Goal: Task Accomplishment & Management: Manage account settings

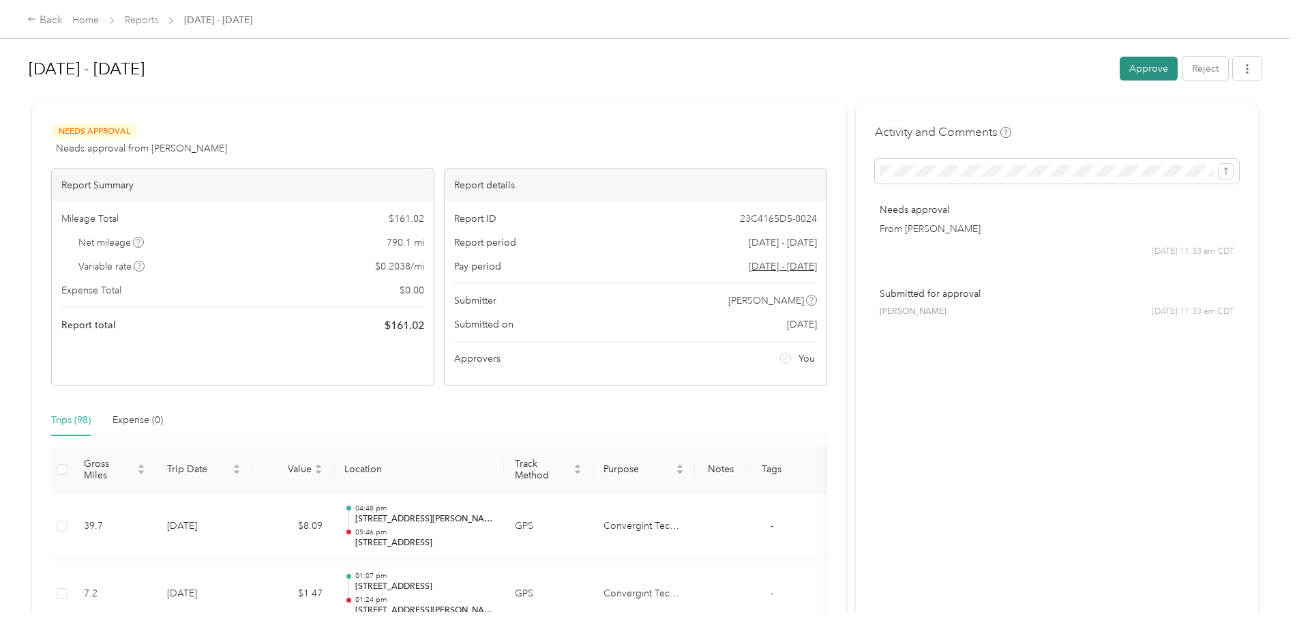
click at [1148, 62] on button "Approve" at bounding box center [1149, 69] width 58 height 24
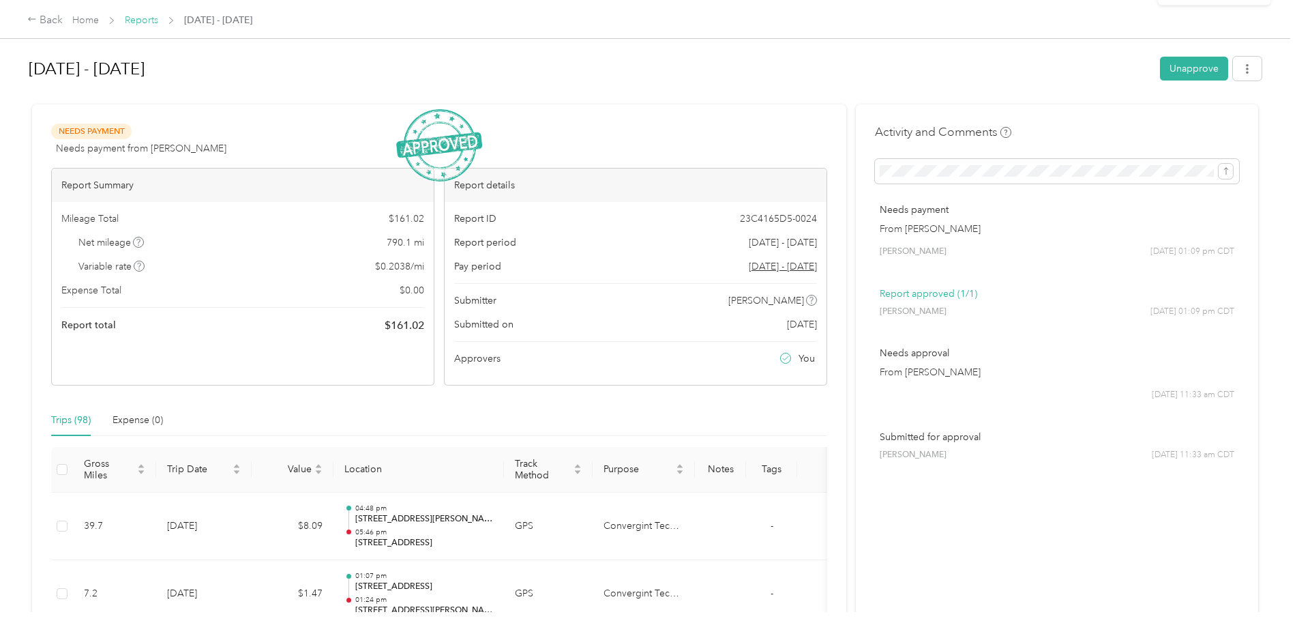
click at [148, 18] on link "Reports" at bounding box center [141, 20] width 33 height 12
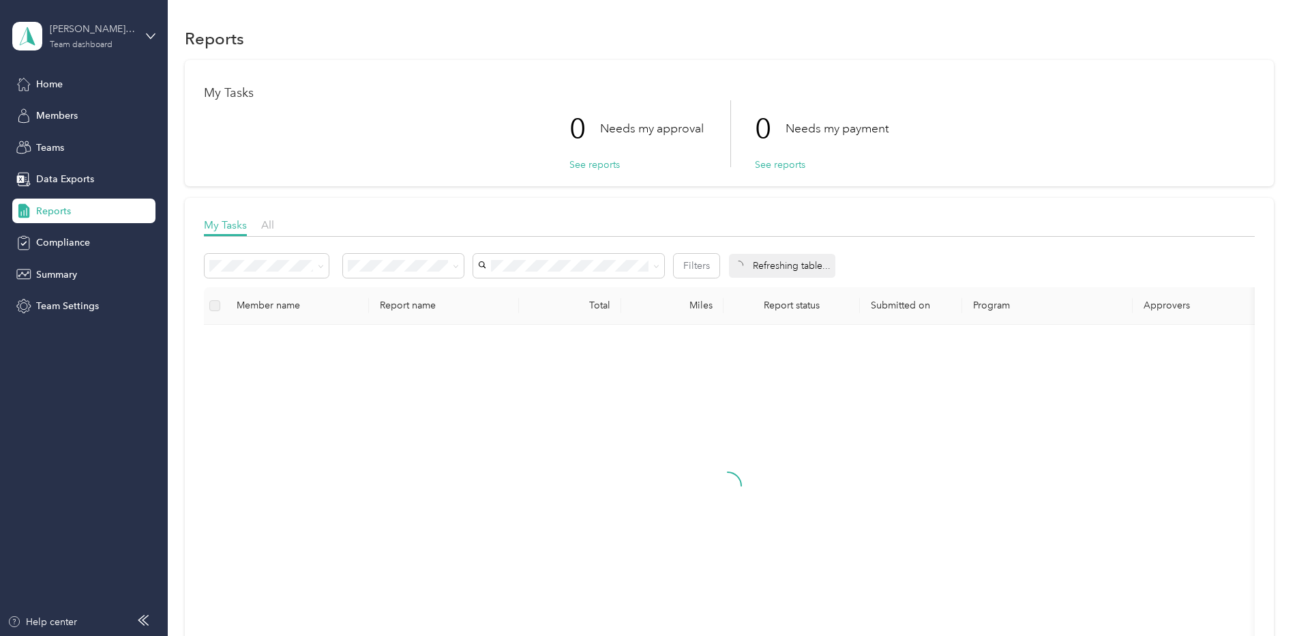
click at [103, 46] on div "Team dashboard" at bounding box center [81, 45] width 63 height 8
click at [100, 112] on div "Team dashboard" at bounding box center [233, 108] width 422 height 24
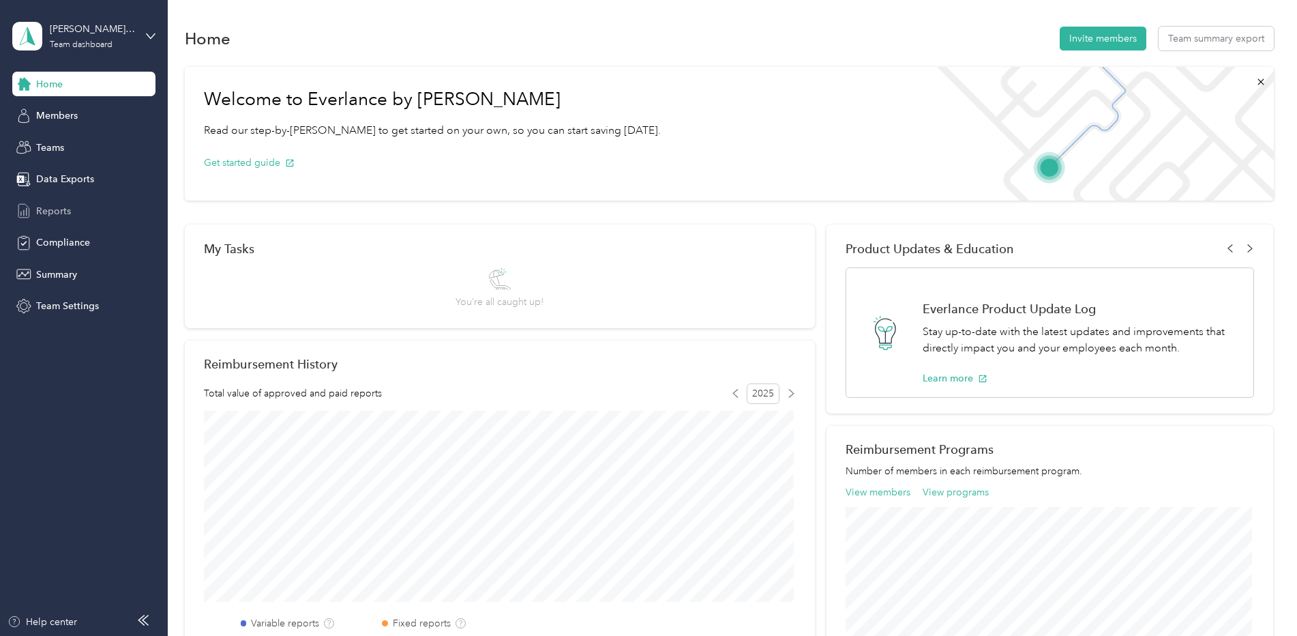
click at [58, 215] on span "Reports" at bounding box center [53, 211] width 35 height 14
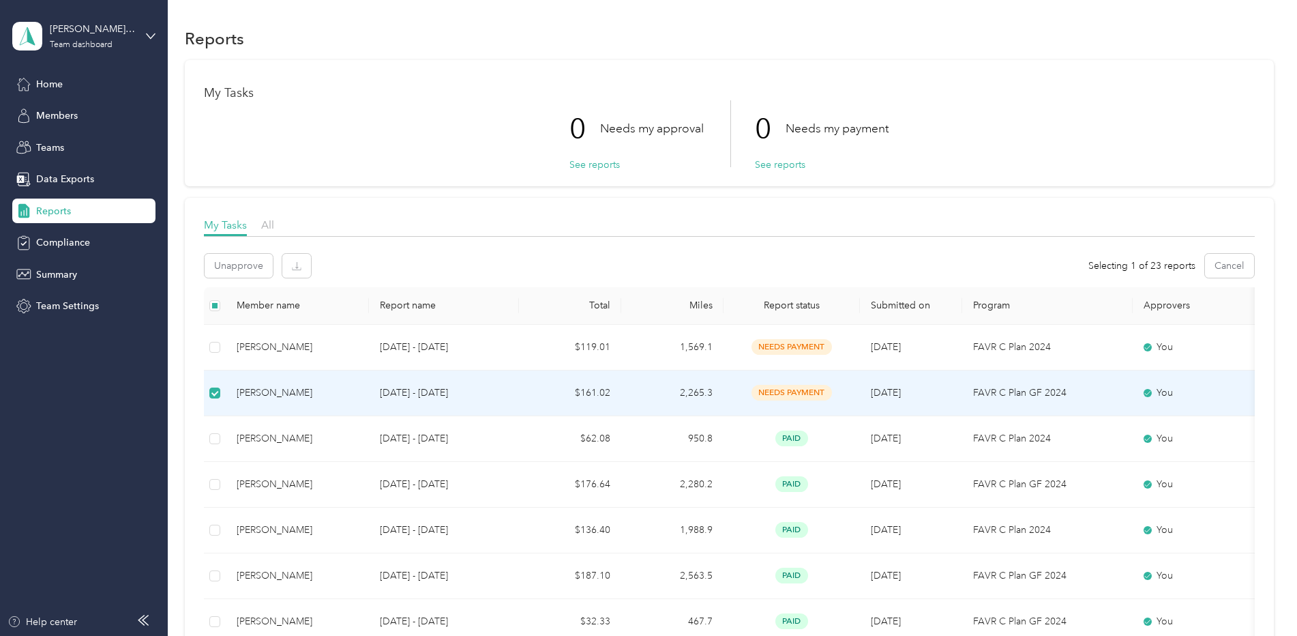
click at [520, 273] on div "Unapprove Selecting 1 of 23 reports Cancel" at bounding box center [729, 266] width 1051 height 24
click at [33, 84] on div "Home" at bounding box center [83, 84] width 143 height 25
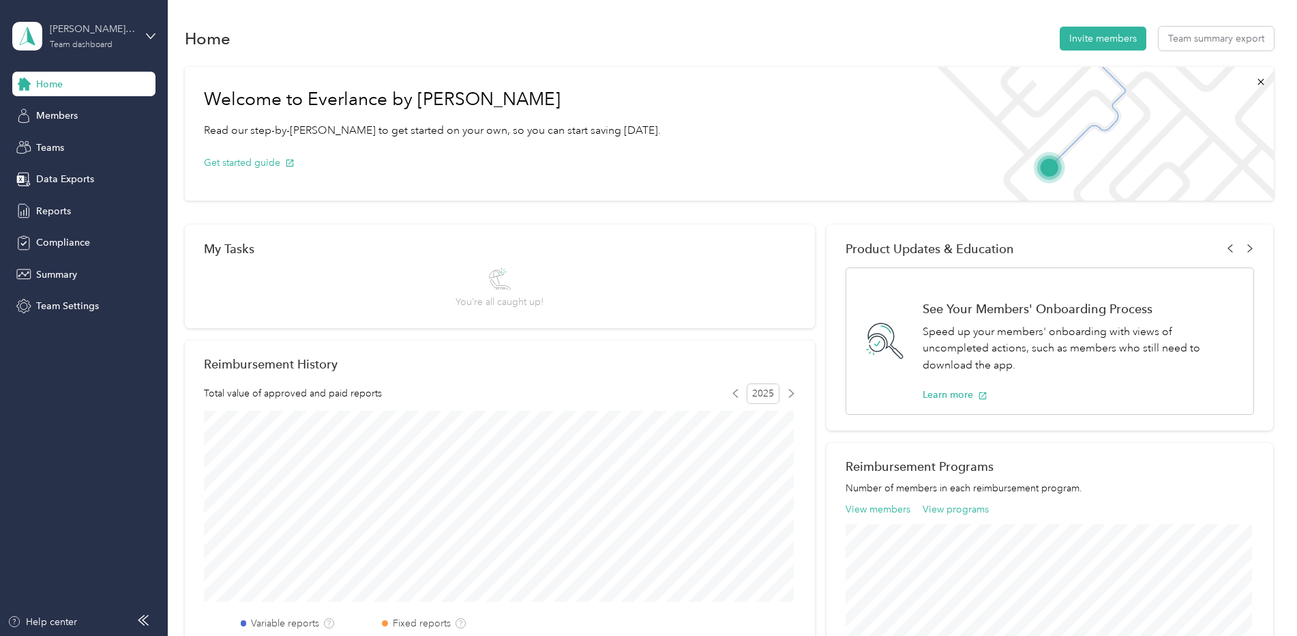
click at [74, 44] on div "Team dashboard" at bounding box center [81, 45] width 63 height 8
click at [83, 138] on div "Personal dashboard" at bounding box center [68, 143] width 86 height 14
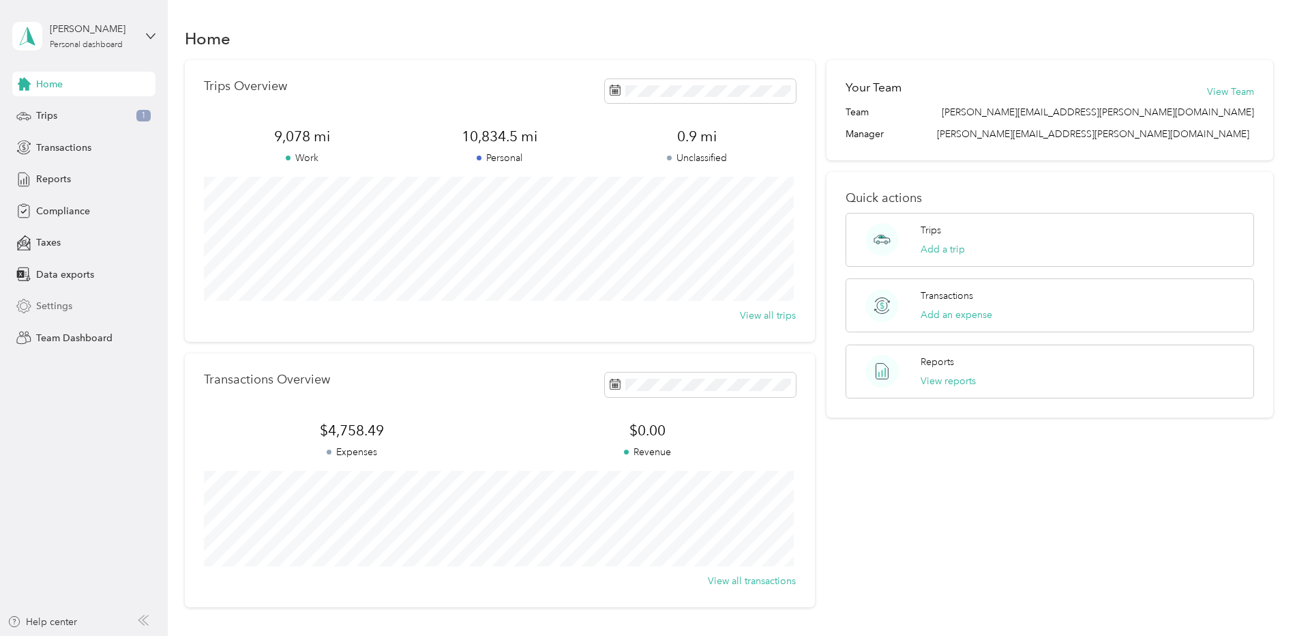
click at [53, 301] on span "Settings" at bounding box center [54, 306] width 36 height 14
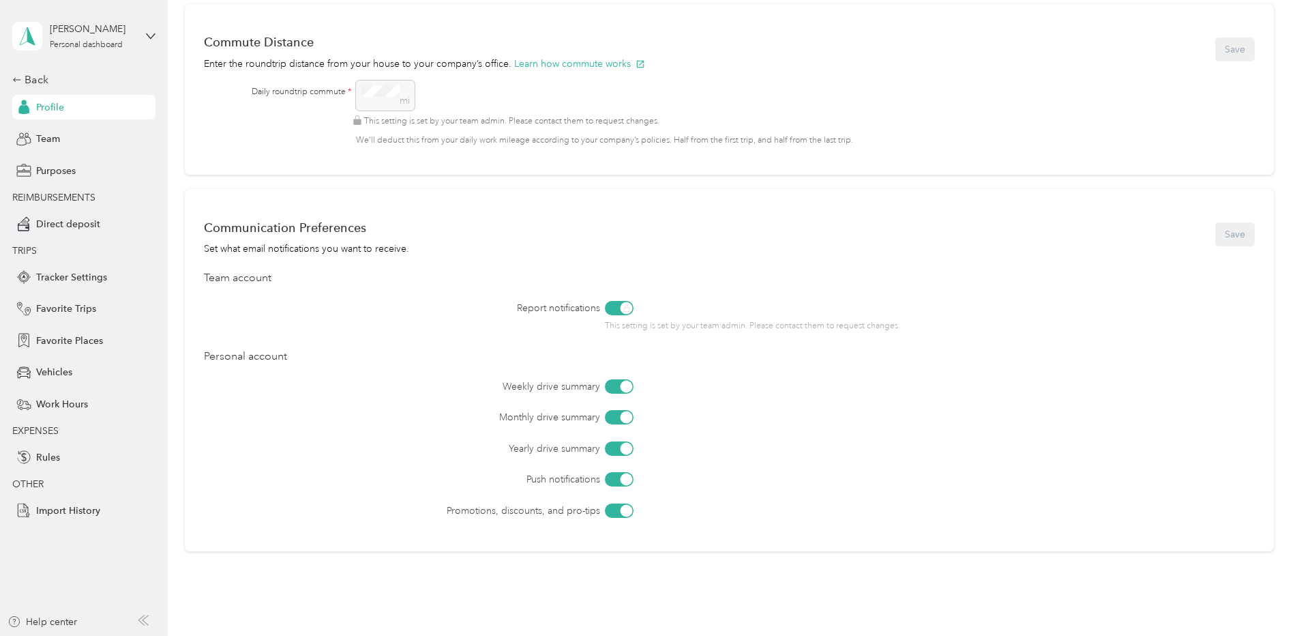
scroll to position [614, 0]
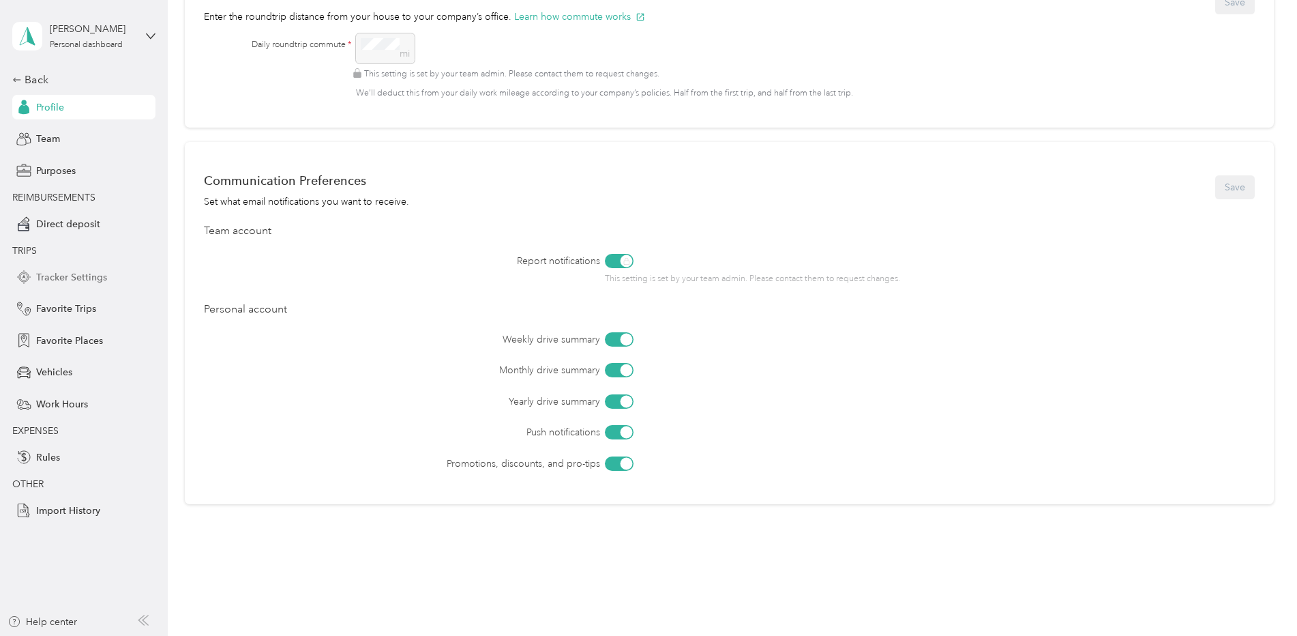
click at [78, 271] on span "Tracker Settings" at bounding box center [71, 277] width 71 height 14
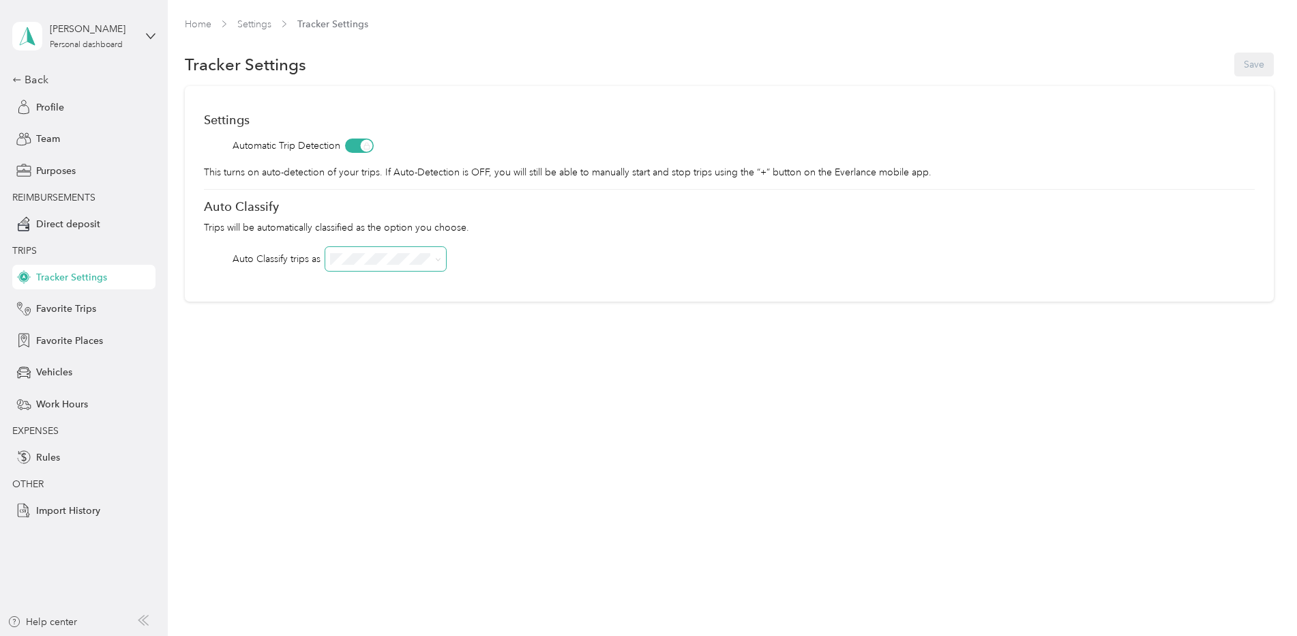
click at [442, 257] on span at bounding box center [385, 259] width 121 height 24
click at [434, 262] on span at bounding box center [435, 259] width 11 height 14
click at [323, 256] on div "Auto Classify trips as" at bounding box center [729, 259] width 1051 height 24
click at [327, 255] on span at bounding box center [385, 259] width 121 height 24
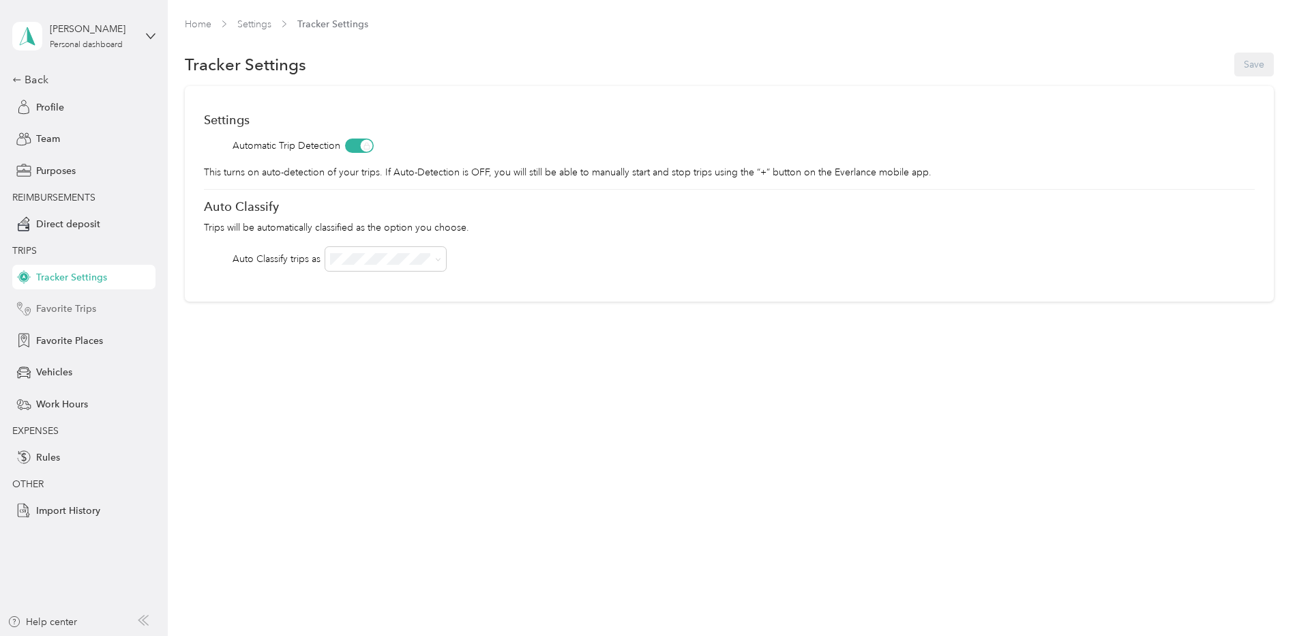
click at [74, 303] on span "Favorite Trips" at bounding box center [66, 308] width 60 height 14
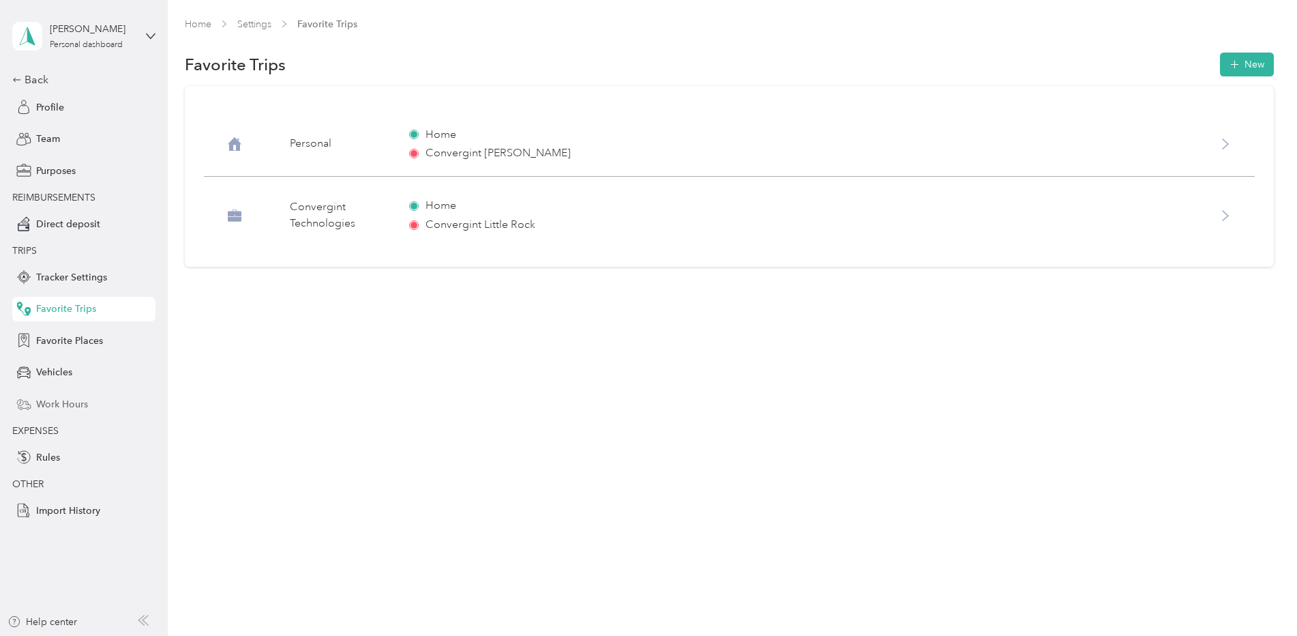
click at [62, 410] on span "Work Hours" at bounding box center [62, 404] width 52 height 14
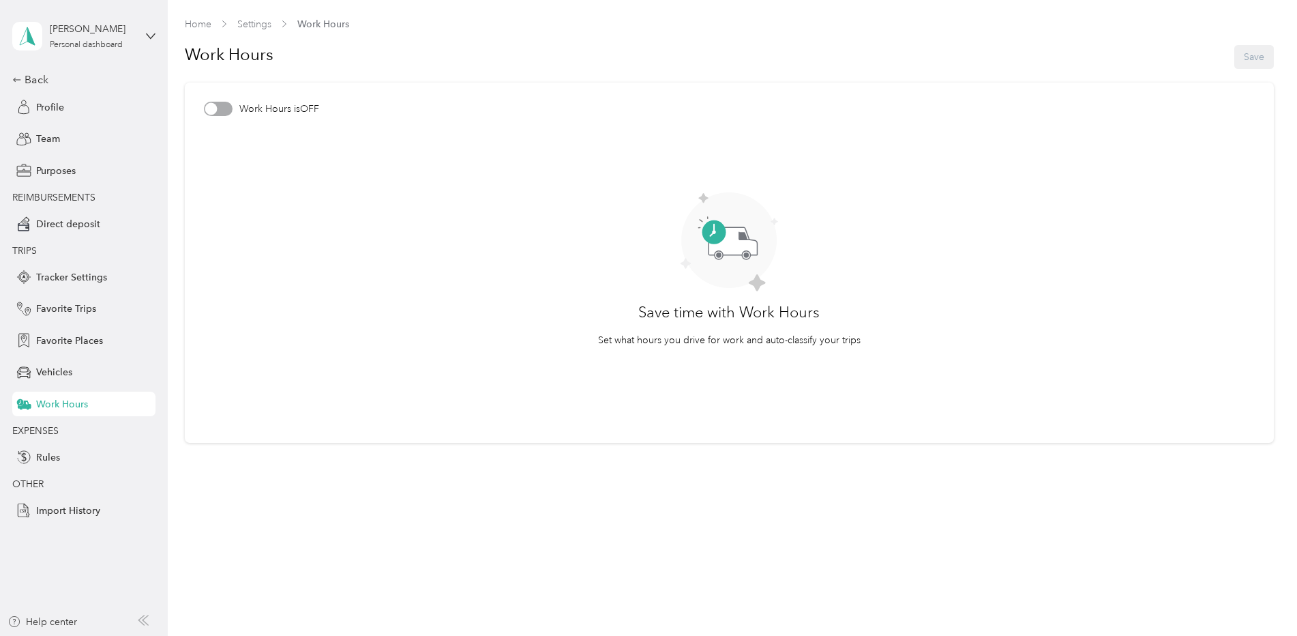
click at [222, 111] on div at bounding box center [218, 109] width 29 height 14
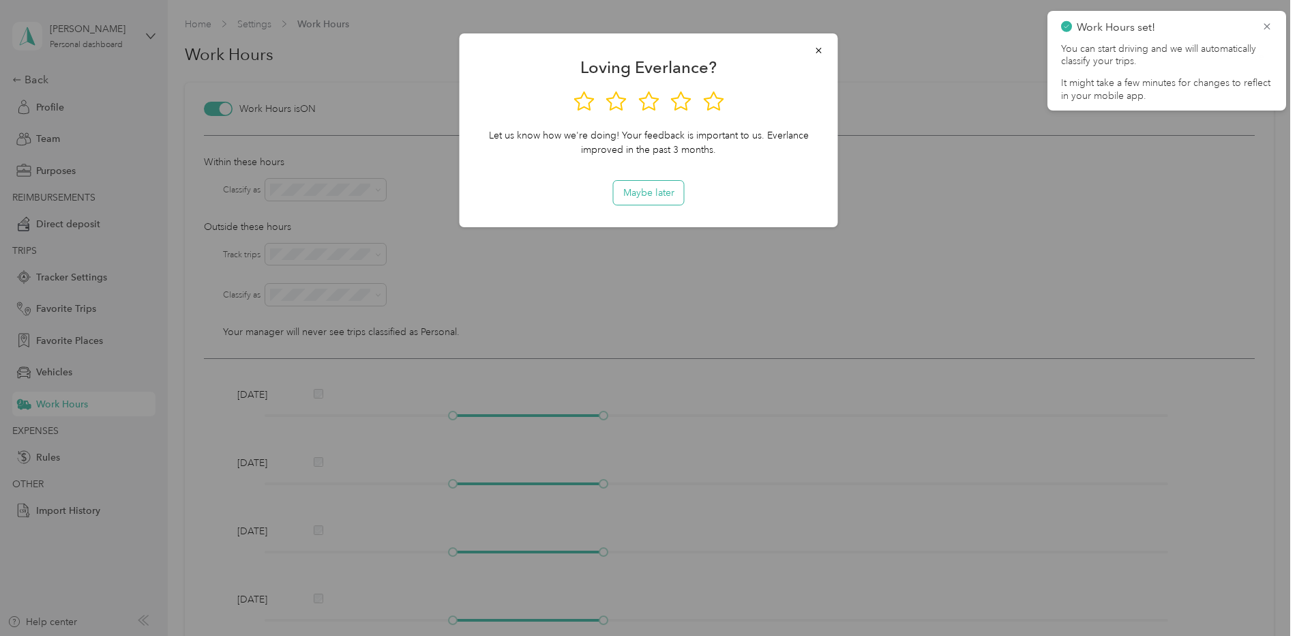
click at [658, 194] on button "Maybe later" at bounding box center [649, 193] width 70 height 24
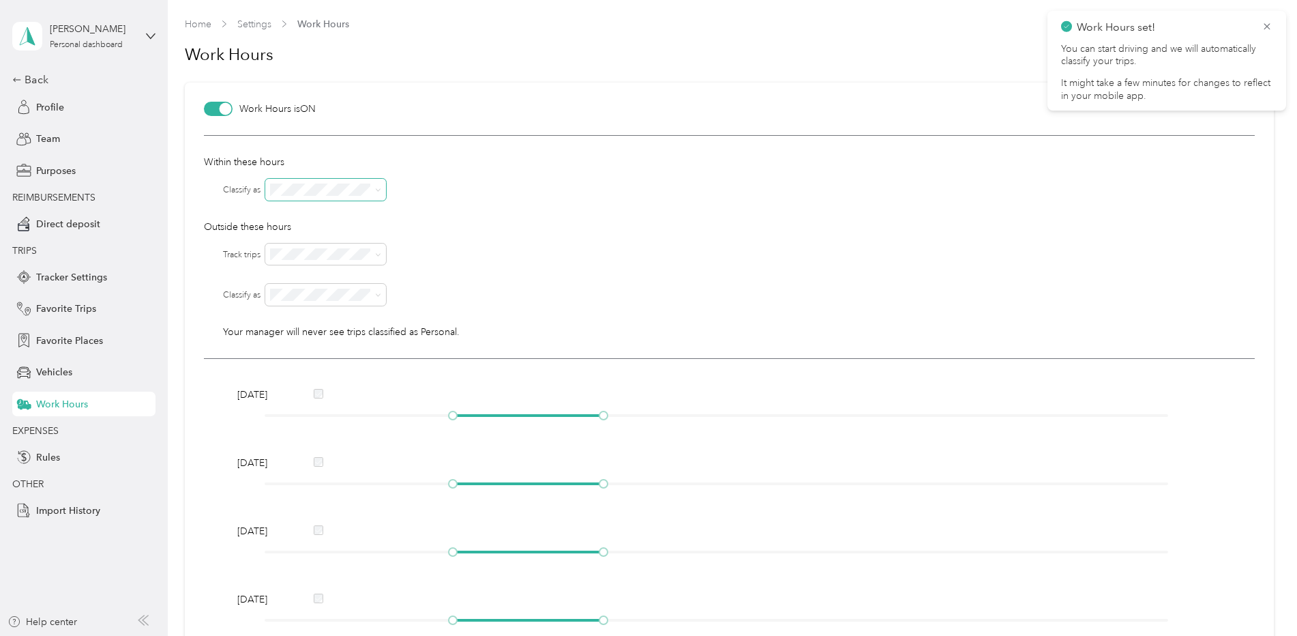
click at [385, 190] on span at bounding box center [325, 190] width 121 height 22
click at [379, 190] on icon at bounding box center [378, 190] width 6 height 6
click at [323, 249] on div "Personal" at bounding box center [326, 250] width 102 height 14
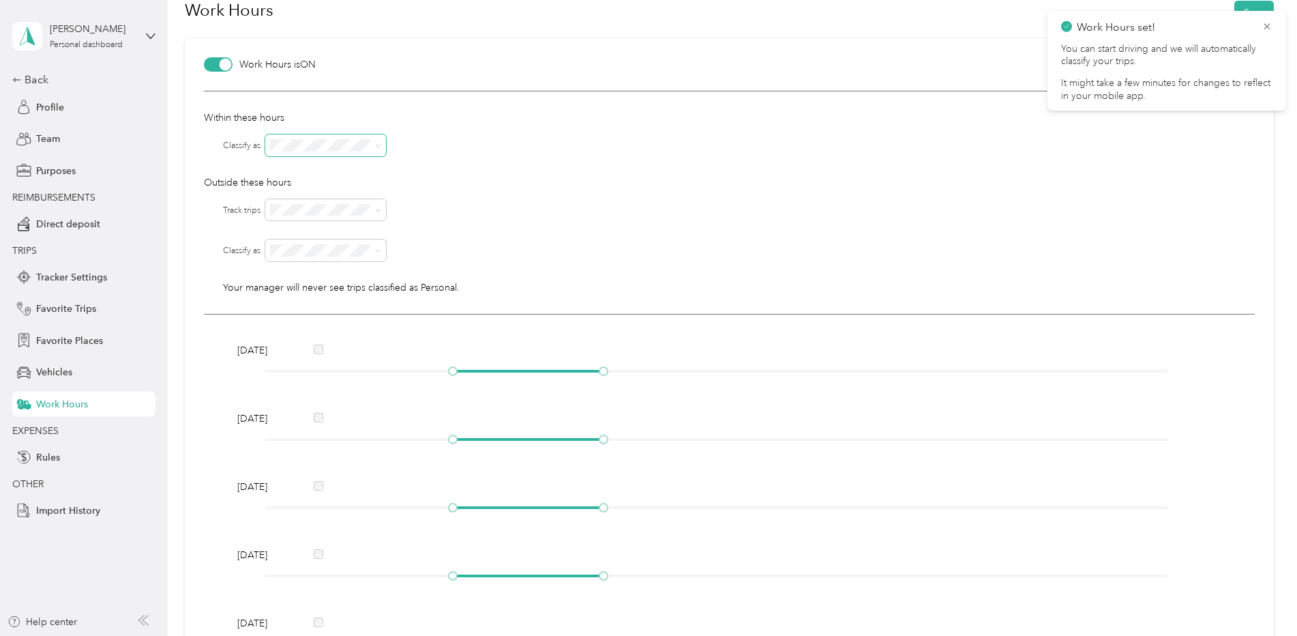
scroll to position [68, 0]
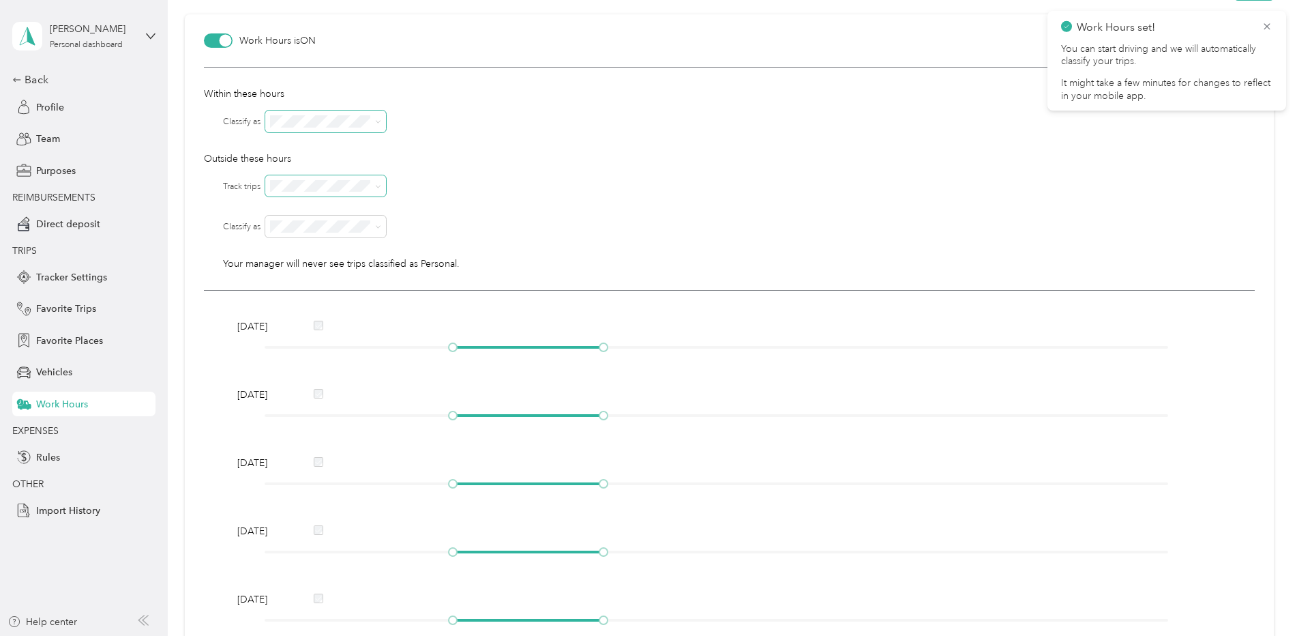
click at [379, 183] on icon at bounding box center [378, 186] width 6 height 6
click at [376, 220] on span at bounding box center [325, 226] width 121 height 22
click at [377, 224] on icon at bounding box center [378, 227] width 6 height 6
click at [350, 286] on div "Personal" at bounding box center [326, 287] width 102 height 14
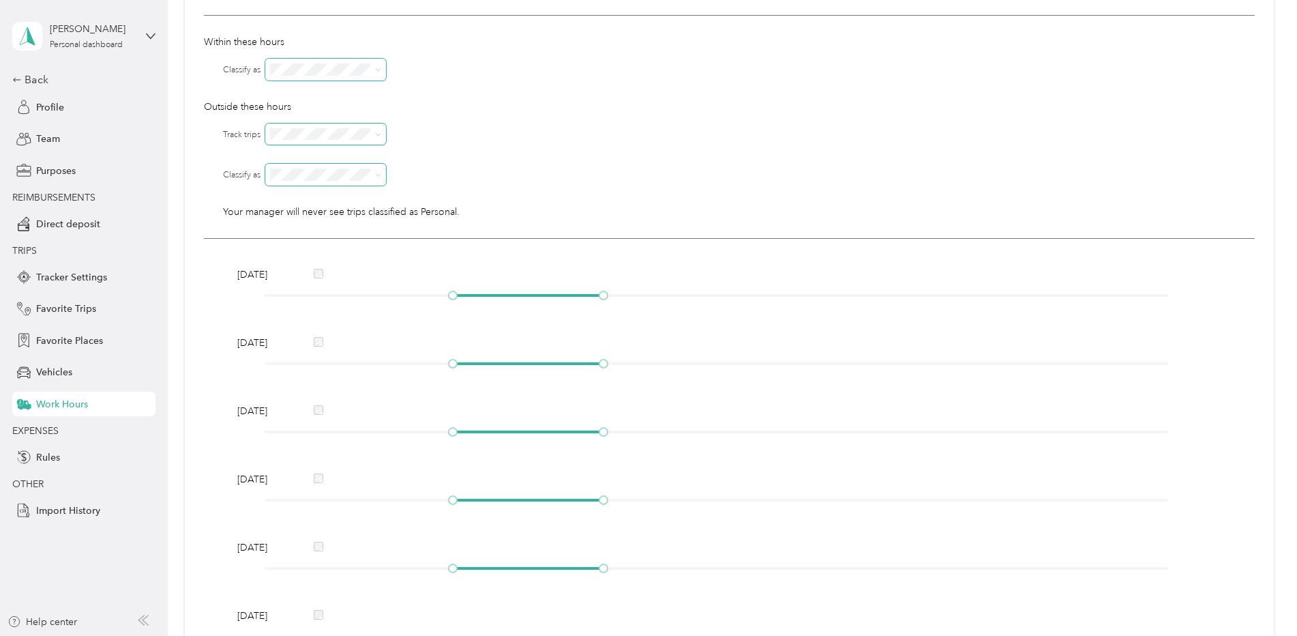
scroll to position [95, 0]
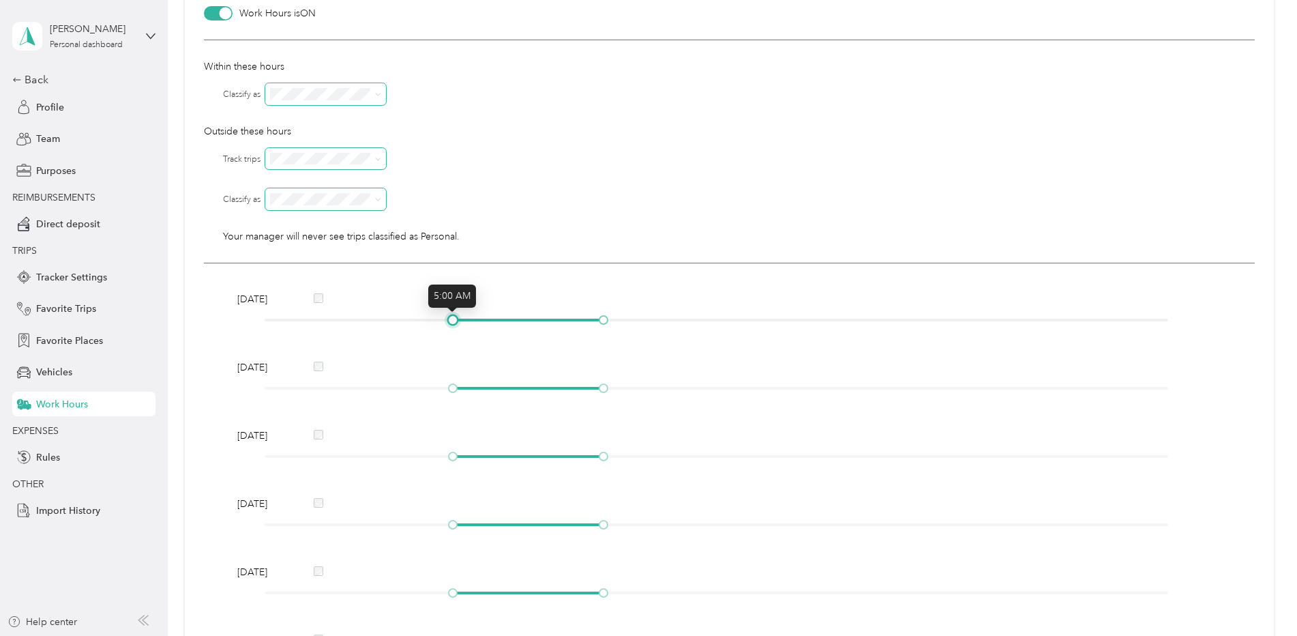
click at [450, 321] on div at bounding box center [452, 319] width 7 height 7
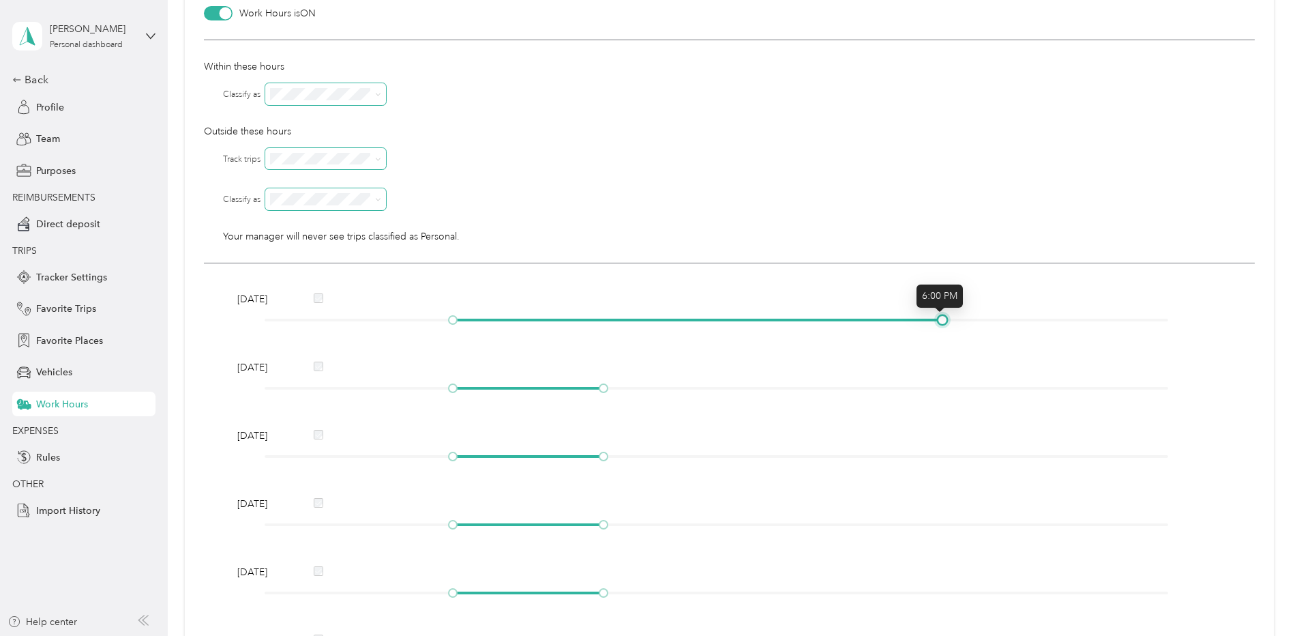
drag, startPoint x: 601, startPoint y: 318, endPoint x: 948, endPoint y: 346, distance: 347.5
click at [948, 346] on div "[DATE] [DATE] [DATE] [DATE] [DATE] [DATE] [DATE]" at bounding box center [729, 500] width 1051 height 475
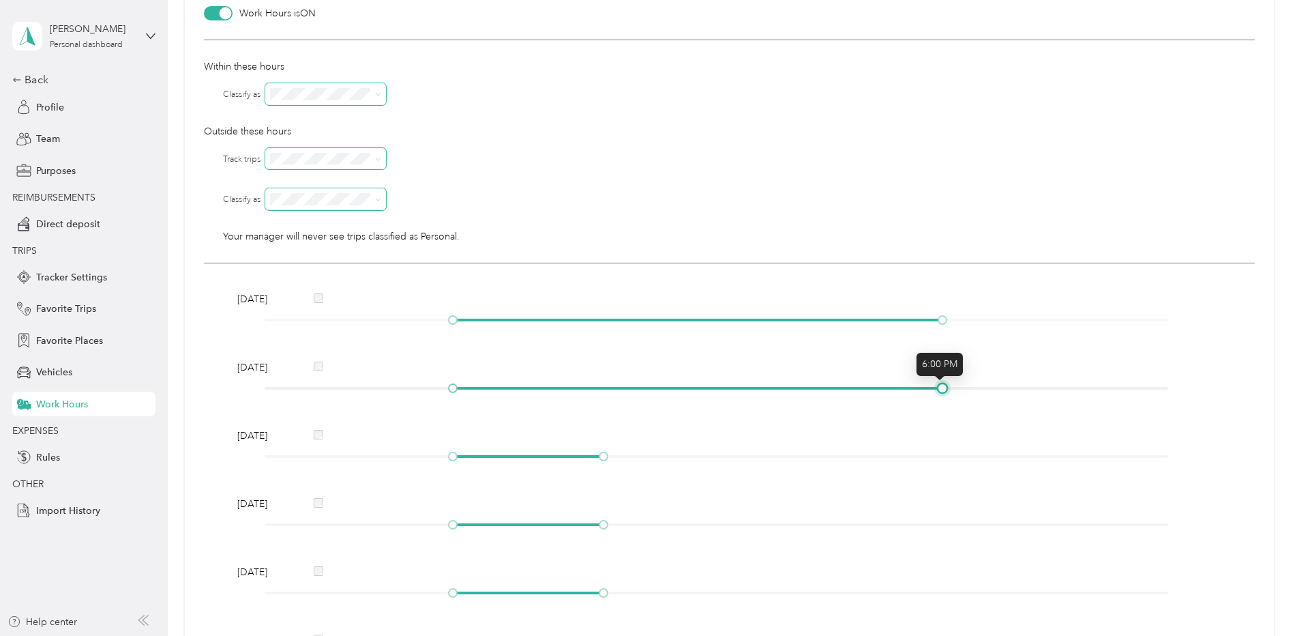
drag, startPoint x: 602, startPoint y: 385, endPoint x: 943, endPoint y: 387, distance: 340.9
click at [943, 387] on div at bounding box center [942, 388] width 7 height 7
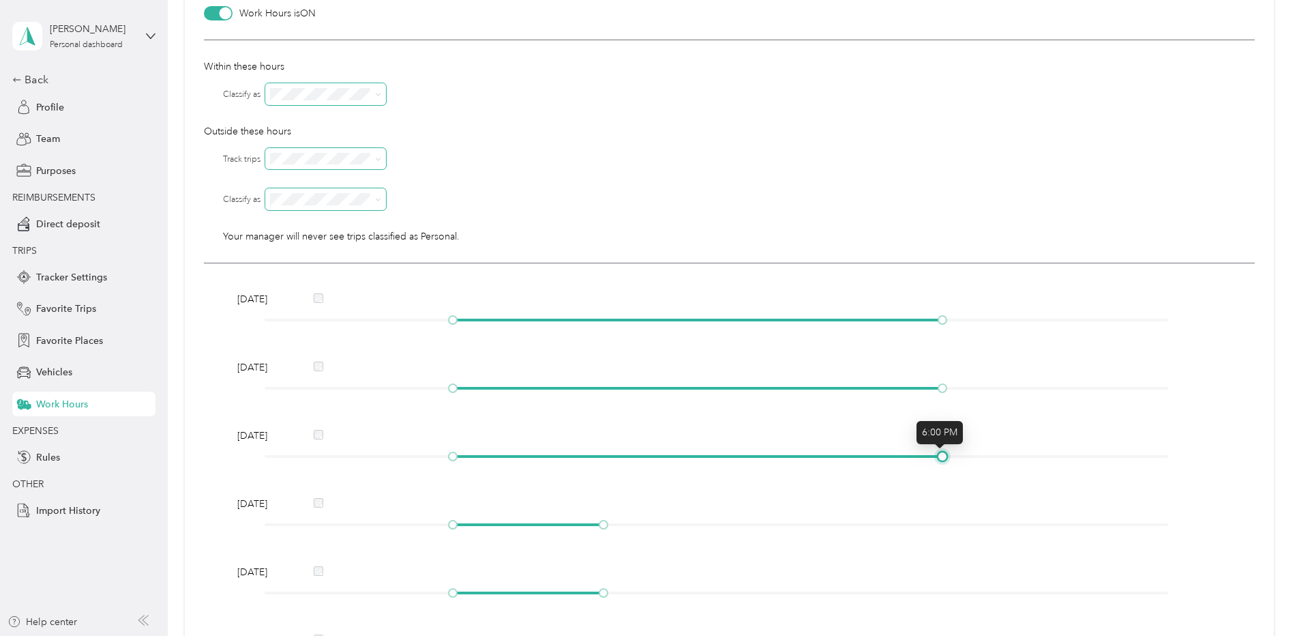
drag, startPoint x: 599, startPoint y: 455, endPoint x: 936, endPoint y: 475, distance: 337.4
click at [936, 475] on div "[DATE] [DATE] [DATE] [DATE] [DATE] [DATE] [DATE]" at bounding box center [729, 500] width 1051 height 475
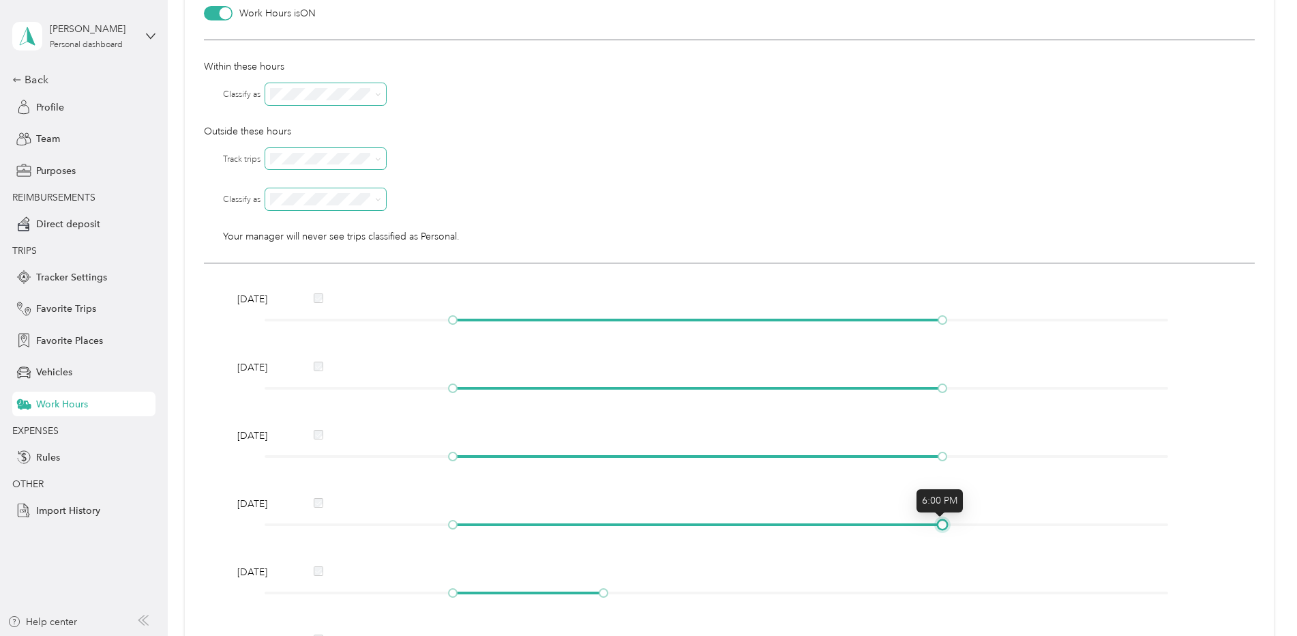
drag, startPoint x: 603, startPoint y: 528, endPoint x: 947, endPoint y: 545, distance: 344.8
click at [947, 545] on div "[DATE] [DATE] [DATE] [DATE] [DATE] [DATE] [DATE]" at bounding box center [729, 500] width 1051 height 475
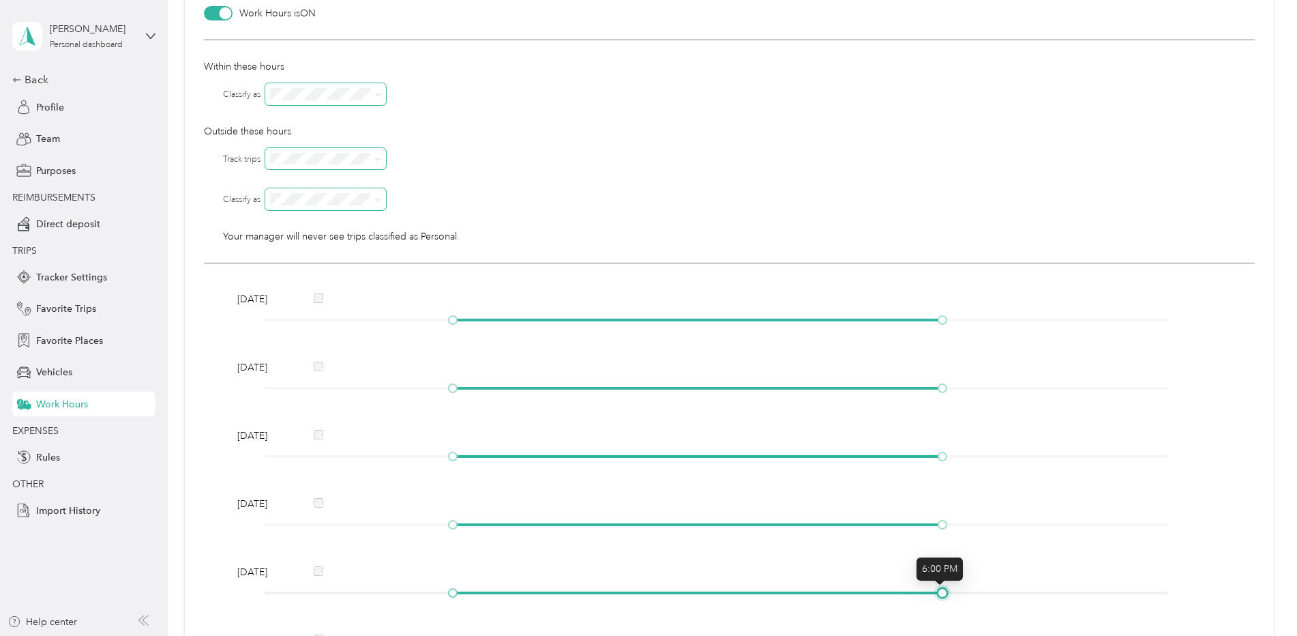
drag, startPoint x: 603, startPoint y: 593, endPoint x: 933, endPoint y: 595, distance: 329.3
click at [939, 595] on div at bounding box center [942, 592] width 7 height 7
drag, startPoint x: 449, startPoint y: 591, endPoint x: 520, endPoint y: 591, distance: 70.9
click at [520, 591] on div at bounding box center [716, 592] width 903 height 8
drag, startPoint x: 454, startPoint y: 524, endPoint x: 531, endPoint y: 536, distance: 77.9
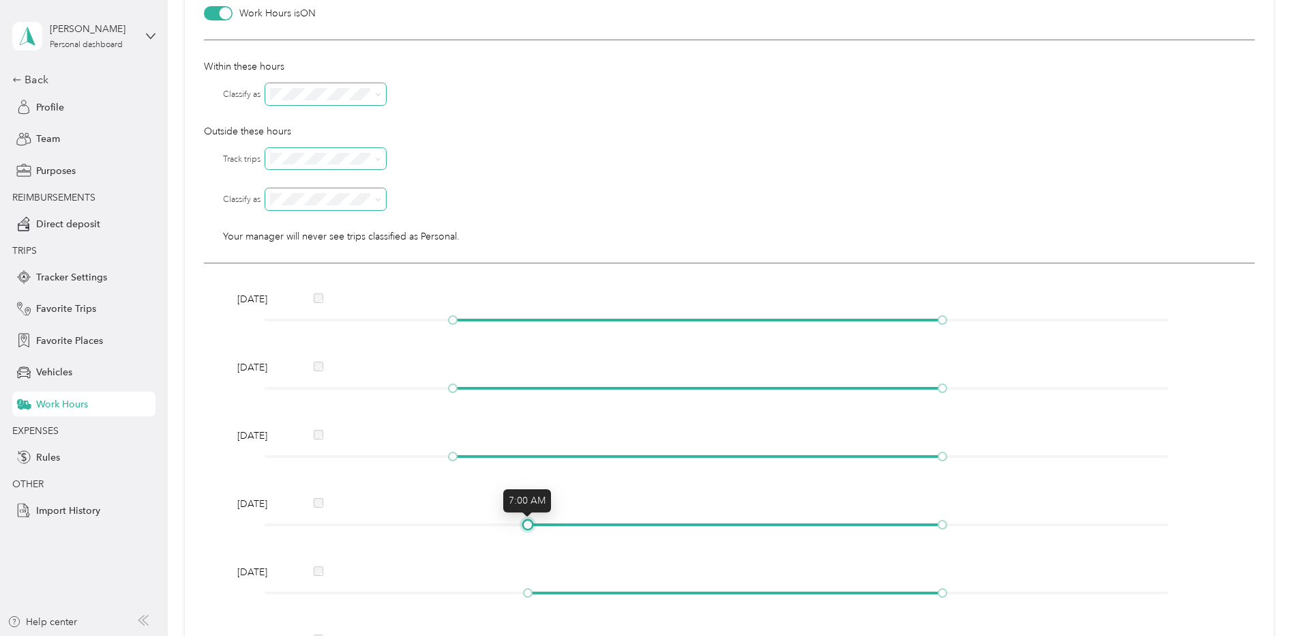
click at [531, 536] on div "[DATE] [DATE] [DATE] [DATE] [DATE] [DATE] [DATE]" at bounding box center [729, 500] width 1051 height 475
drag, startPoint x: 453, startPoint y: 455, endPoint x: 525, endPoint y: 468, distance: 72.8
click at [525, 468] on div "[DATE] [DATE] [DATE] [DATE] [DATE] [DATE] [DATE]" at bounding box center [729, 500] width 1051 height 475
drag, startPoint x: 453, startPoint y: 386, endPoint x: 533, endPoint y: 387, distance: 79.1
click at [531, 387] on div at bounding box center [527, 388] width 7 height 7
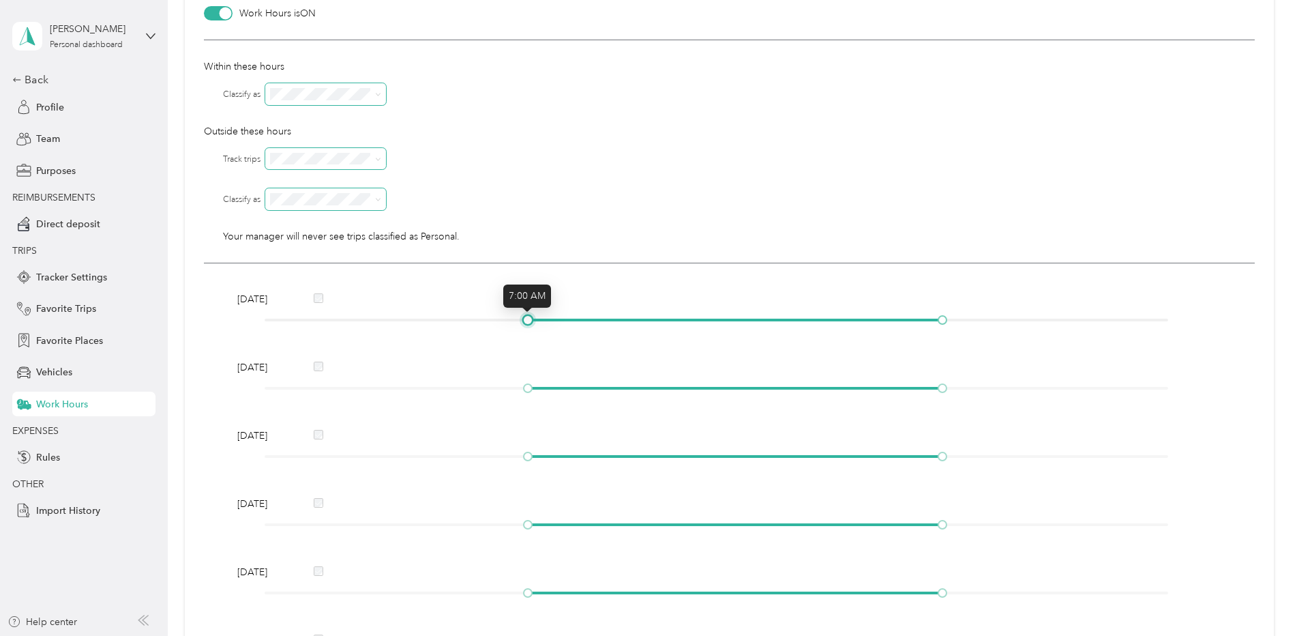
drag, startPoint x: 455, startPoint y: 318, endPoint x: 529, endPoint y: 320, distance: 74.4
click at [529, 320] on div at bounding box center [527, 319] width 7 height 7
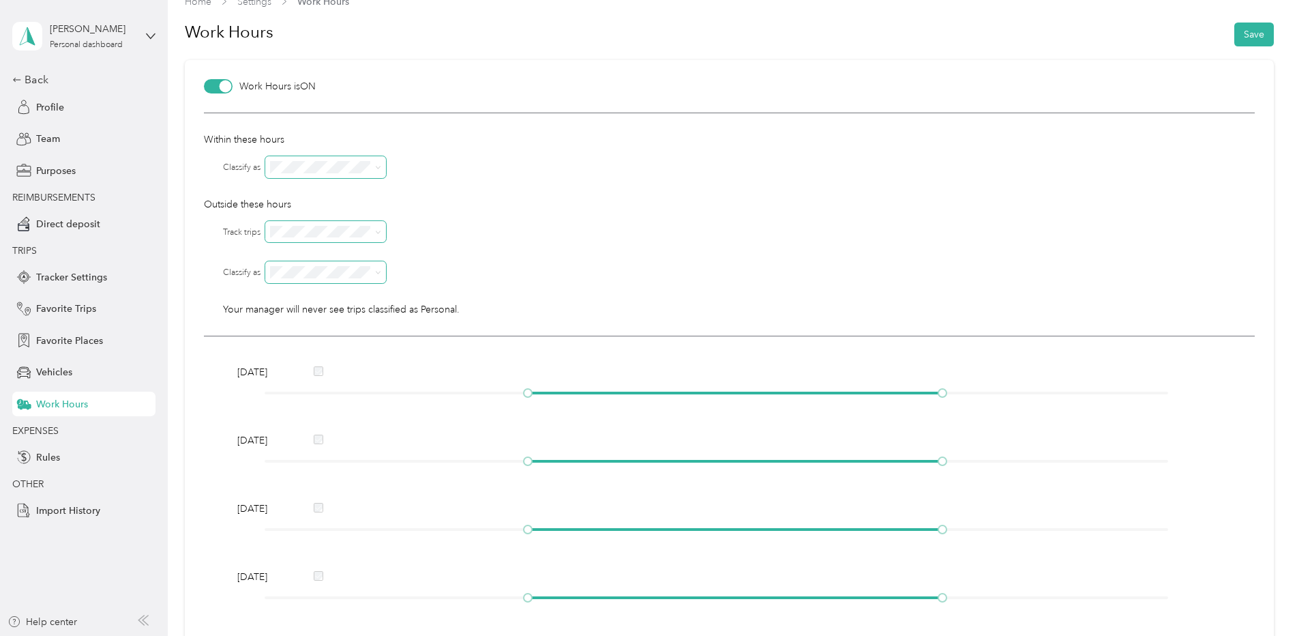
scroll to position [0, 0]
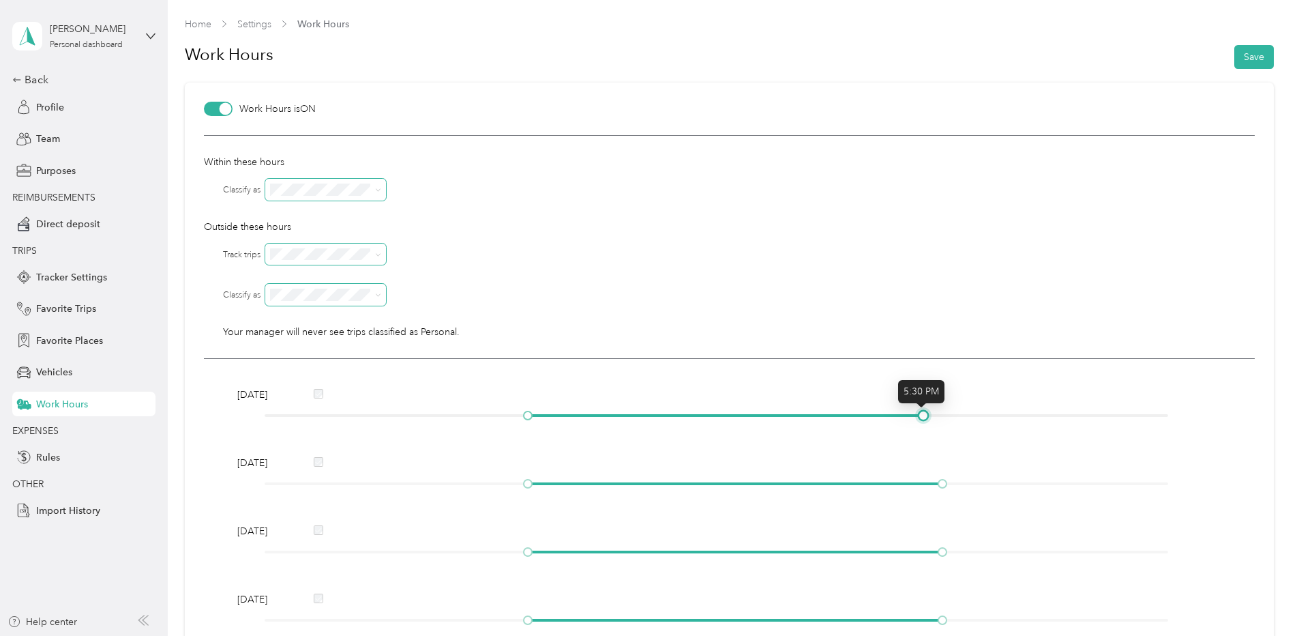
drag, startPoint x: 939, startPoint y: 415, endPoint x: 926, endPoint y: 416, distance: 13.0
click at [926, 416] on div at bounding box center [923, 415] width 7 height 7
drag, startPoint x: 936, startPoint y: 485, endPoint x: 921, endPoint y: 485, distance: 15.0
click at [921, 485] on div at bounding box center [923, 483] width 7 height 7
drag, startPoint x: 939, startPoint y: 551, endPoint x: 921, endPoint y: 550, distance: 18.4
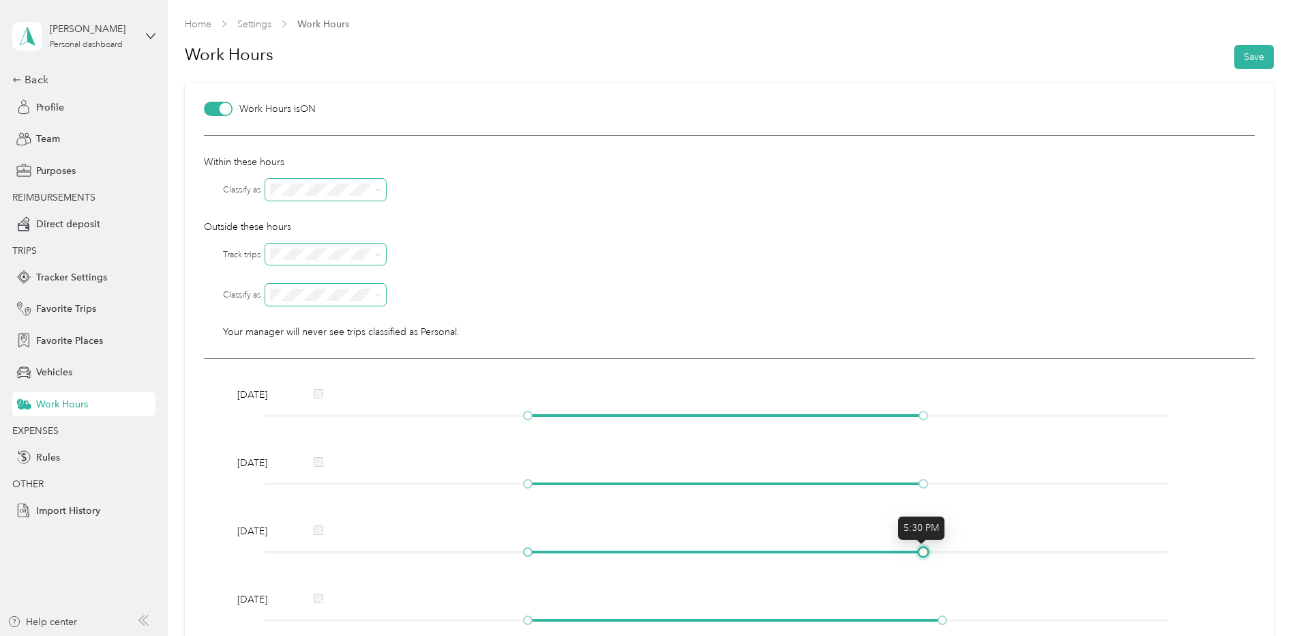
click at [921, 550] on div at bounding box center [923, 551] width 7 height 7
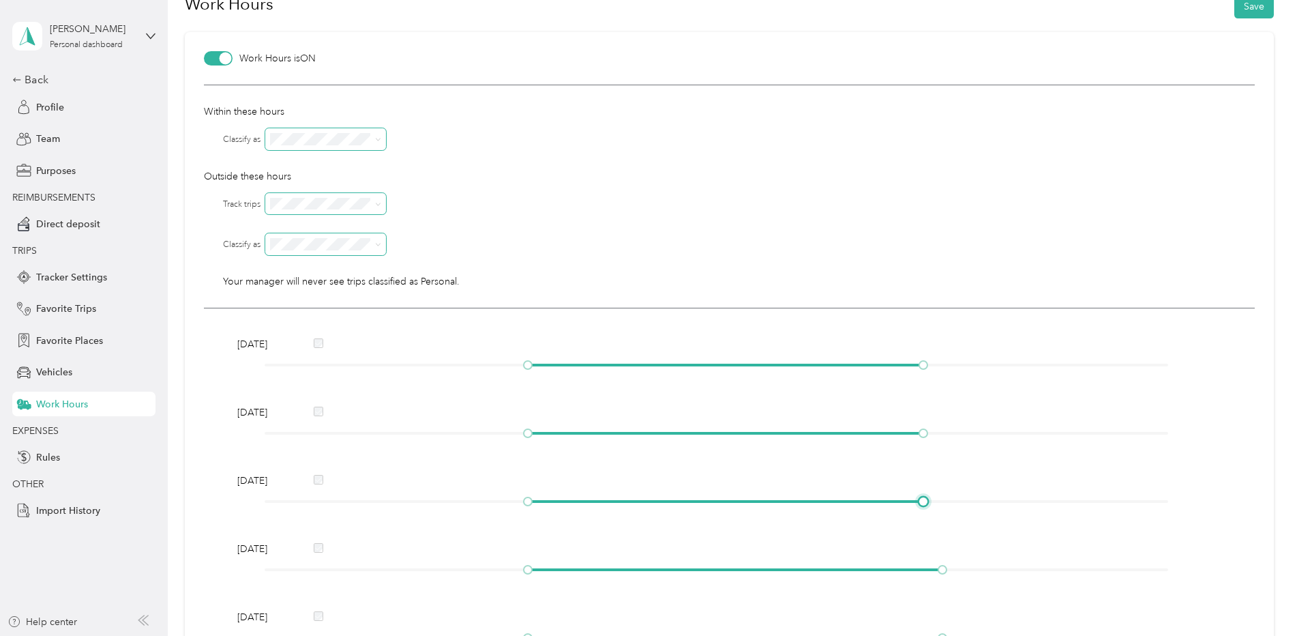
scroll to position [205, 0]
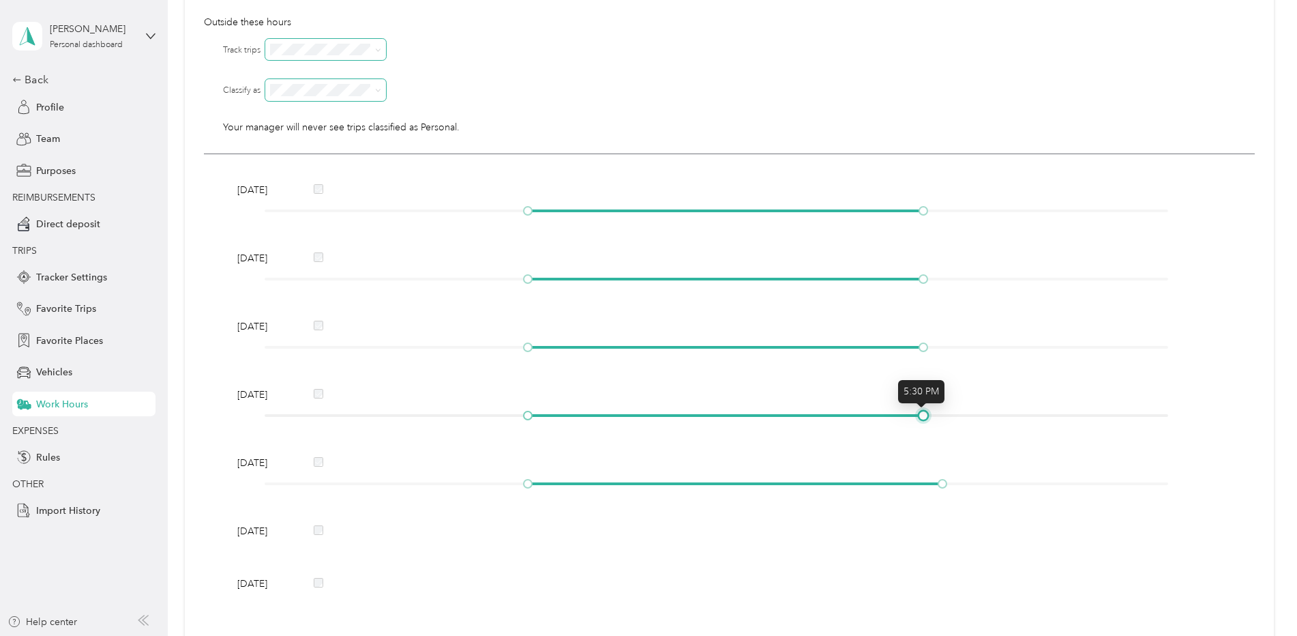
drag, startPoint x: 943, startPoint y: 419, endPoint x: 929, endPoint y: 418, distance: 13.7
click at [929, 418] on div at bounding box center [716, 415] width 903 height 8
drag, startPoint x: 941, startPoint y: 486, endPoint x: 926, endPoint y: 486, distance: 15.0
click at [926, 486] on div at bounding box center [923, 483] width 7 height 7
drag, startPoint x: 530, startPoint y: 482, endPoint x: 423, endPoint y: 477, distance: 106.5
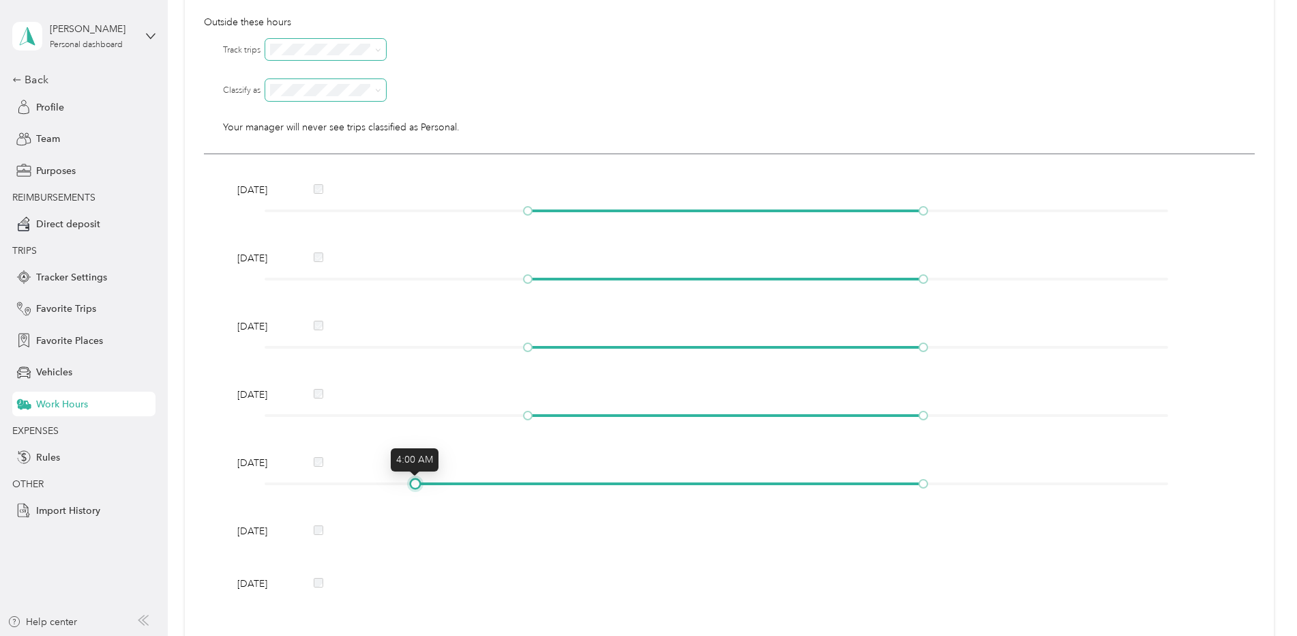
click at [423, 477] on div "[DATE]" at bounding box center [729, 475] width 993 height 40
click at [535, 415] on div at bounding box center [725, 415] width 395 height 3
drag, startPoint x: 524, startPoint y: 415, endPoint x: 413, endPoint y: 419, distance: 111.2
click at [413, 419] on div at bounding box center [415, 415] width 7 height 7
drag, startPoint x: 526, startPoint y: 343, endPoint x: 407, endPoint y: 344, distance: 119.3
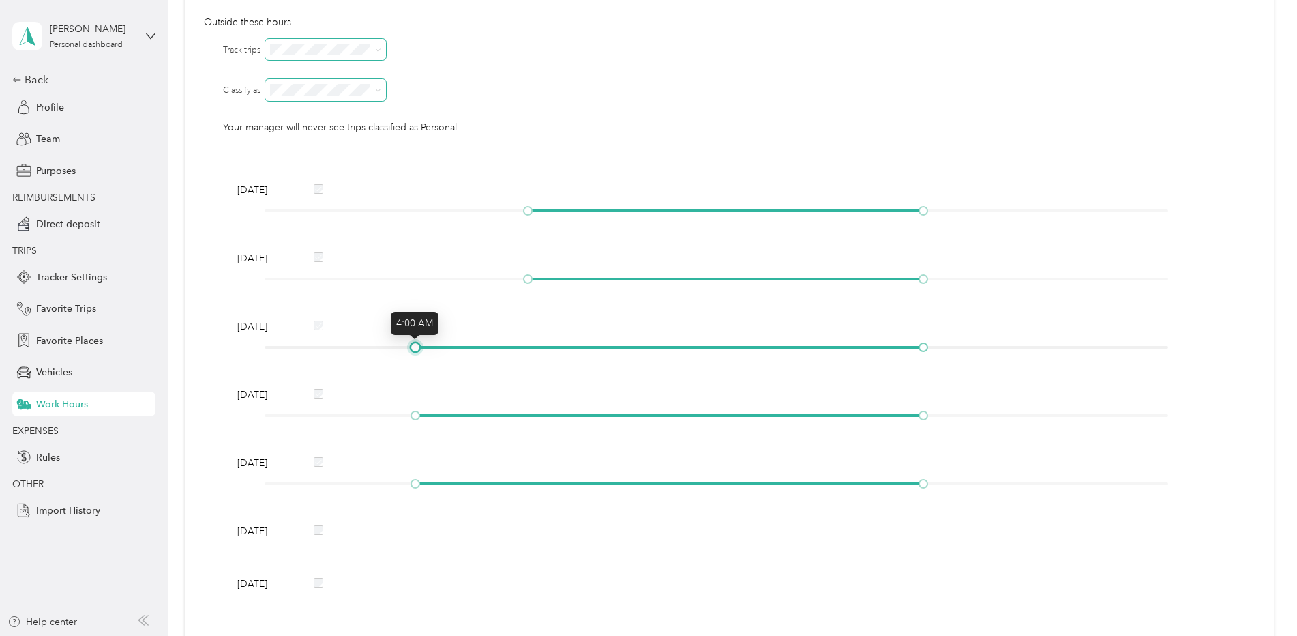
click at [407, 344] on div at bounding box center [716, 347] width 903 height 8
drag, startPoint x: 530, startPoint y: 275, endPoint x: 425, endPoint y: 275, distance: 105.0
click at [425, 275] on div at bounding box center [716, 279] width 903 height 8
drag, startPoint x: 523, startPoint y: 210, endPoint x: 410, endPoint y: 205, distance: 113.3
click at [412, 207] on div at bounding box center [415, 210] width 7 height 7
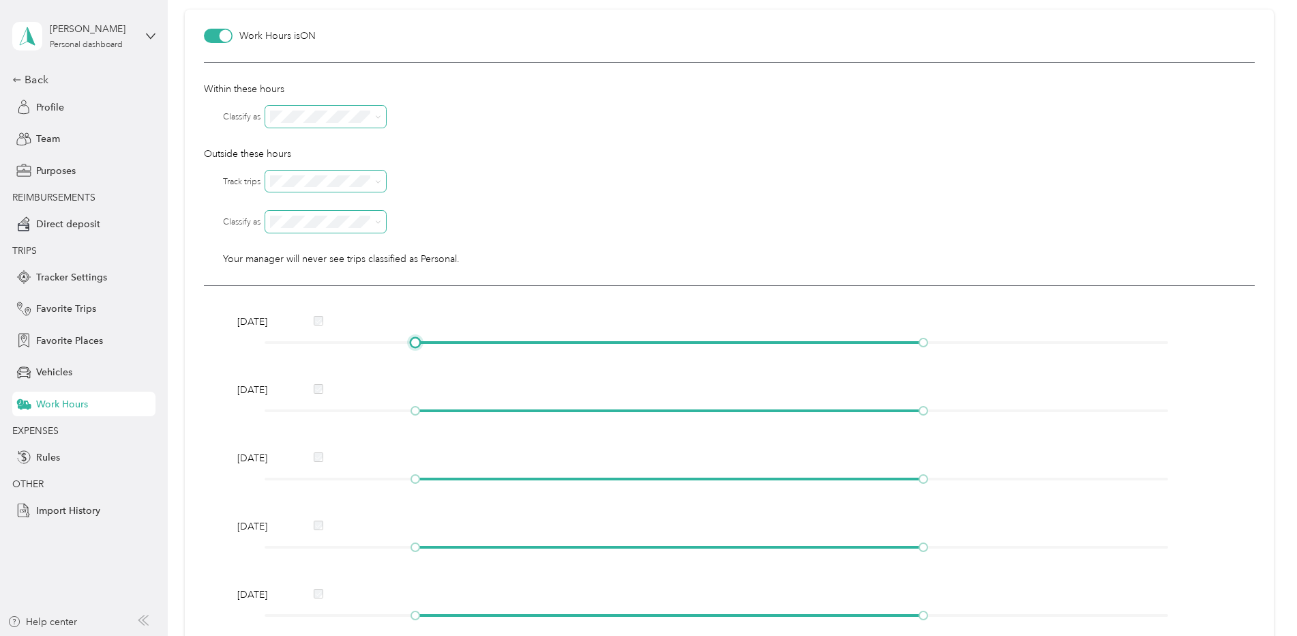
scroll to position [0, 0]
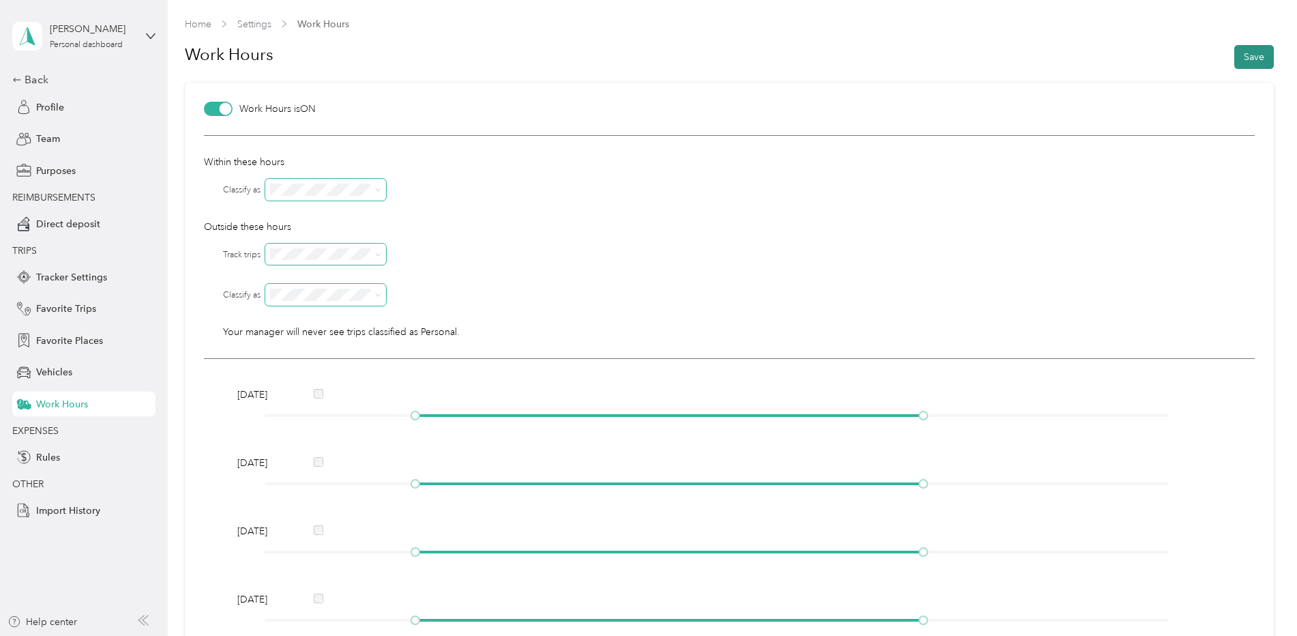
click at [1242, 53] on button "Save" at bounding box center [1254, 57] width 40 height 24
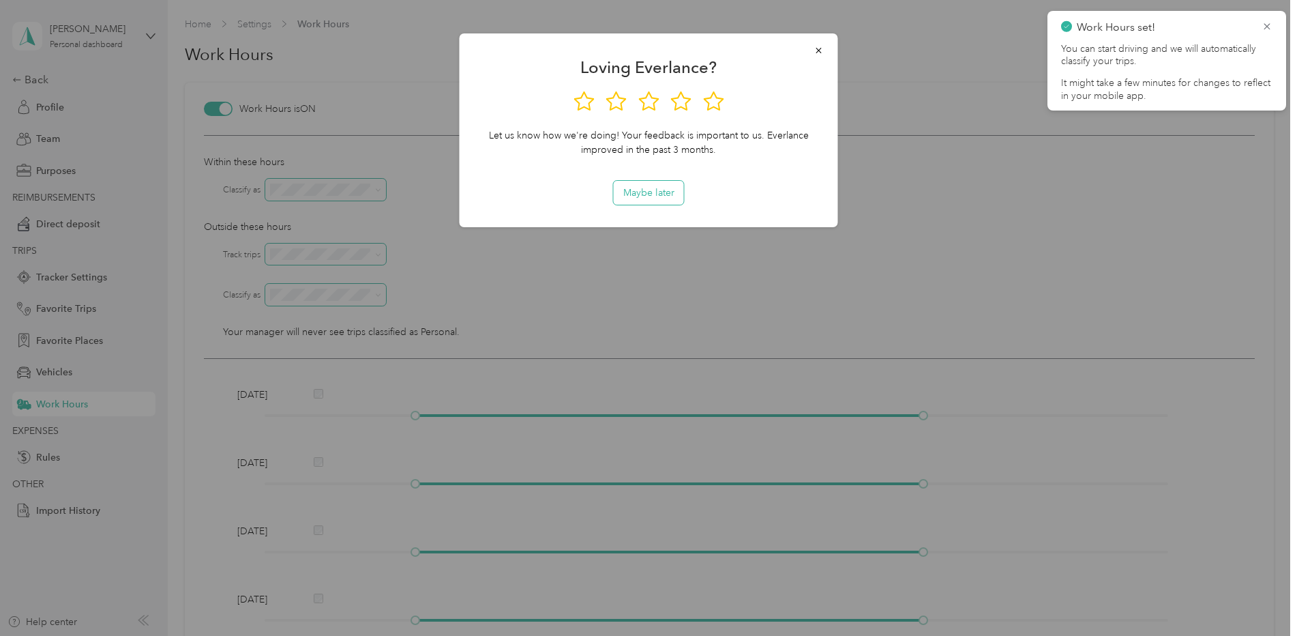
click at [648, 184] on button "Maybe later" at bounding box center [649, 193] width 70 height 24
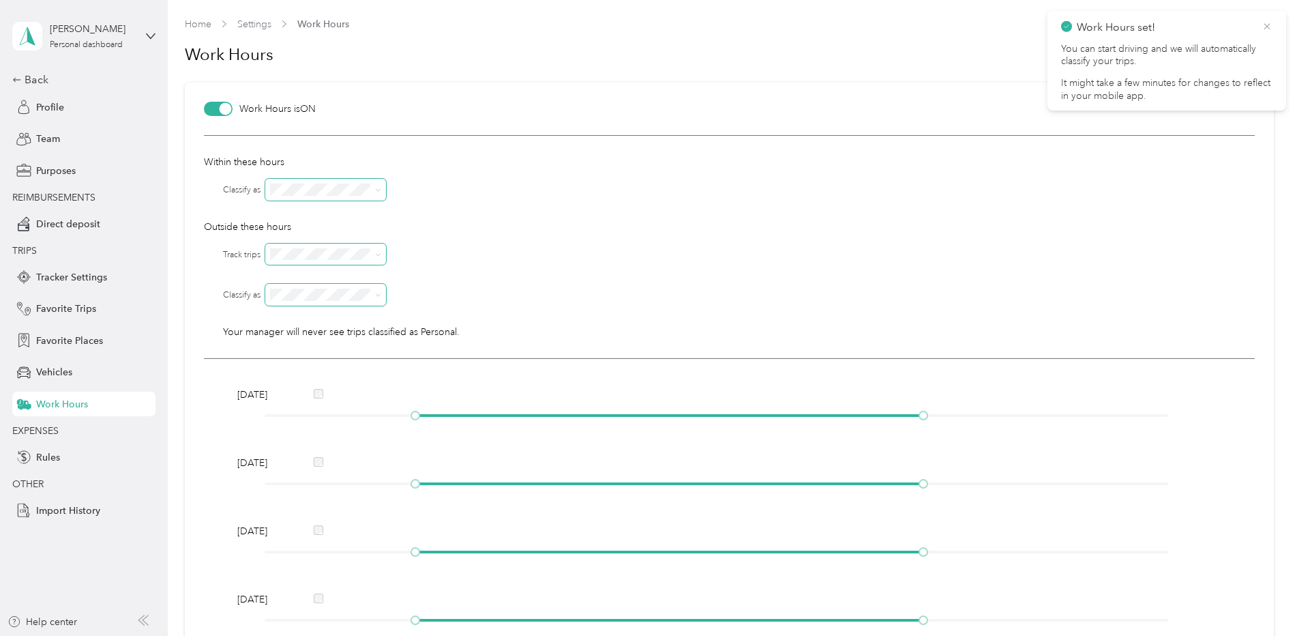
click at [1264, 29] on icon at bounding box center [1267, 26] width 6 height 6
click at [53, 372] on span "Vehicles" at bounding box center [54, 372] width 36 height 14
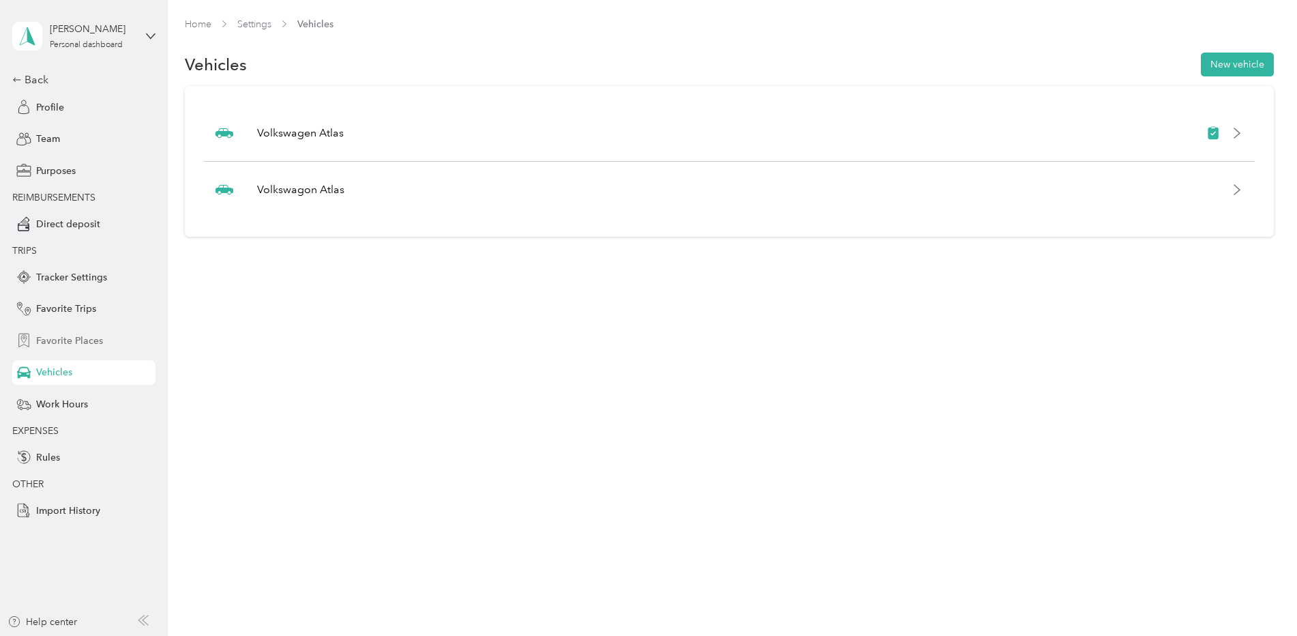
click at [60, 342] on span "Favorite Places" at bounding box center [69, 340] width 67 height 14
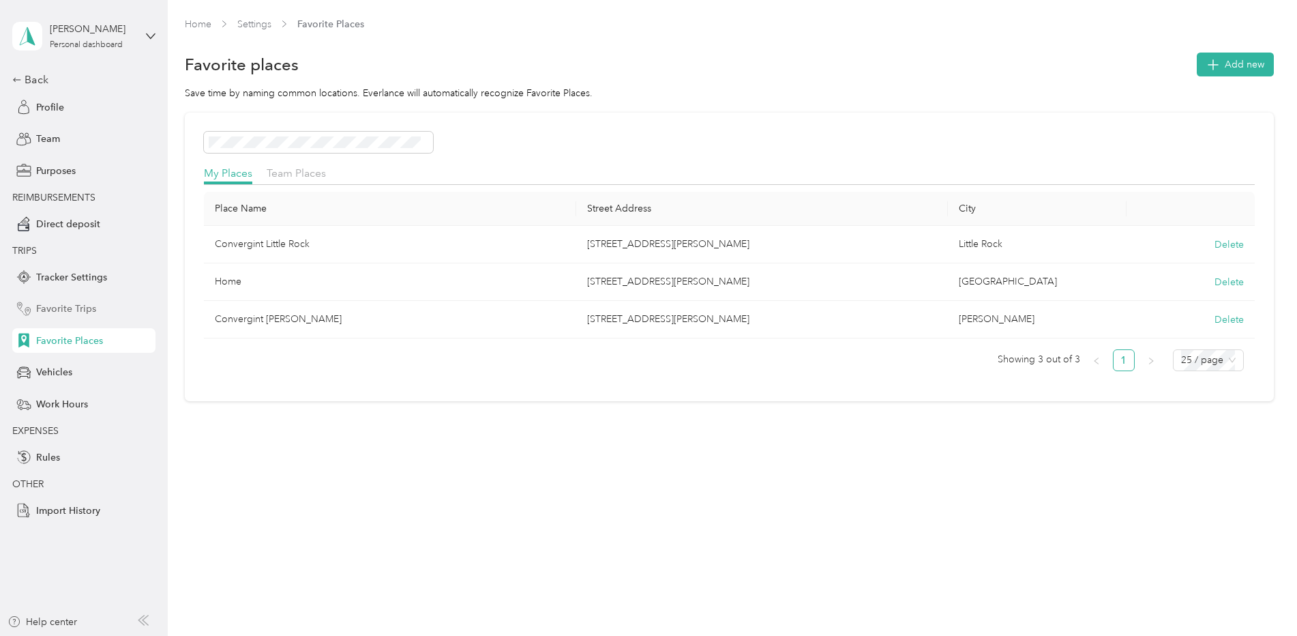
click at [53, 302] on span "Favorite Trips" at bounding box center [66, 308] width 60 height 14
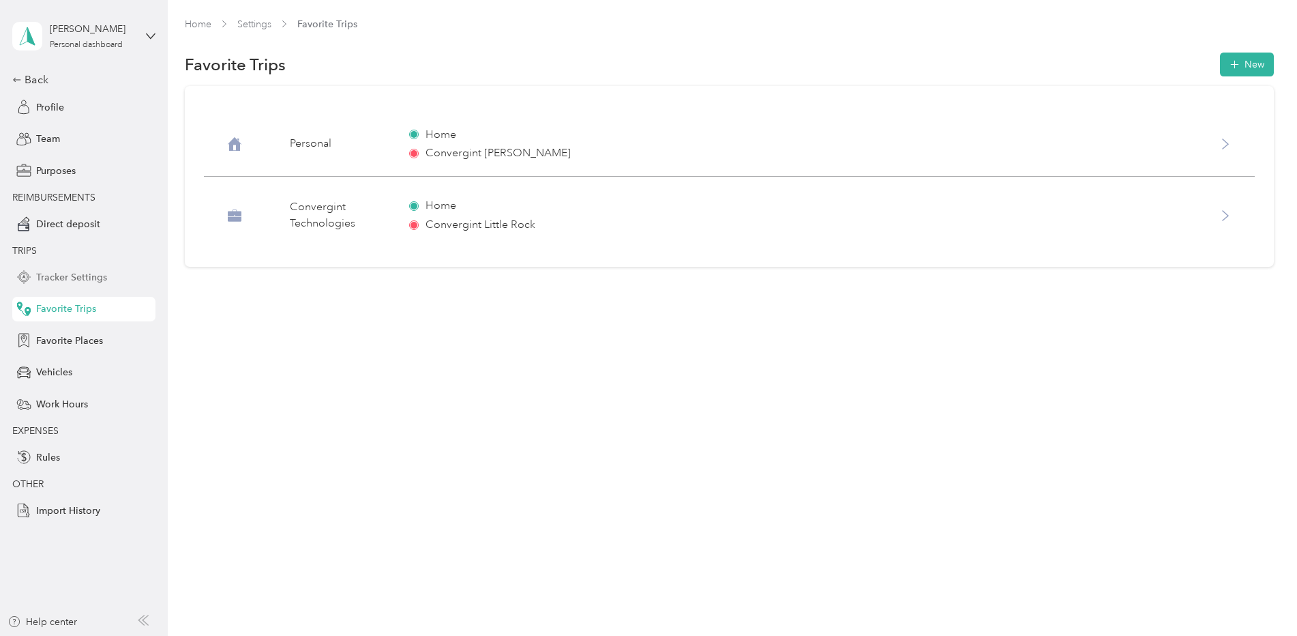
click at [83, 273] on span "Tracker Settings" at bounding box center [71, 277] width 71 height 14
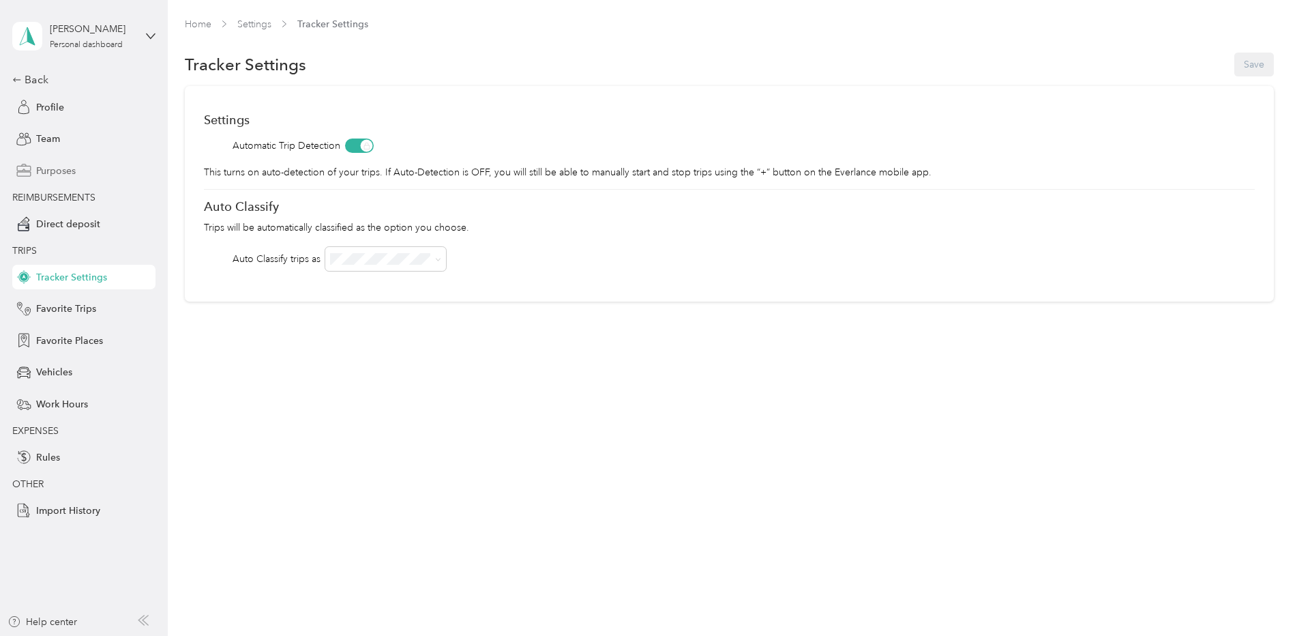
click at [93, 169] on div "Purposes" at bounding box center [83, 170] width 143 height 25
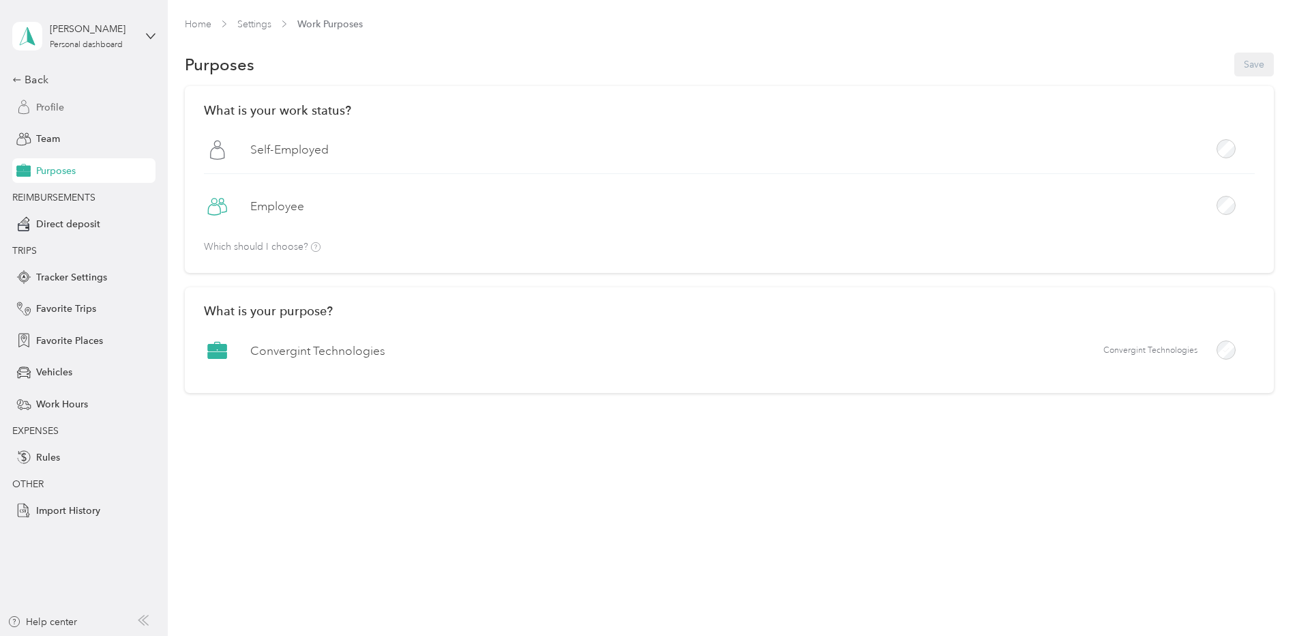
click at [65, 112] on div "Profile" at bounding box center [83, 107] width 143 height 25
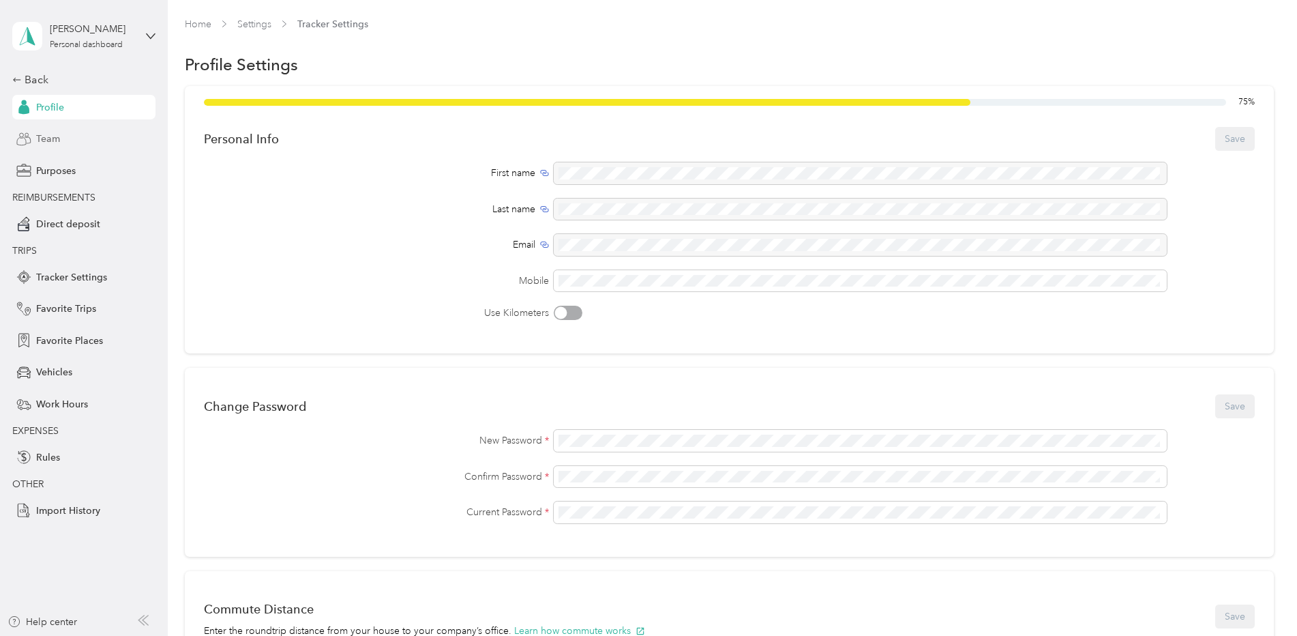
click at [56, 134] on span "Team" at bounding box center [48, 139] width 24 height 14
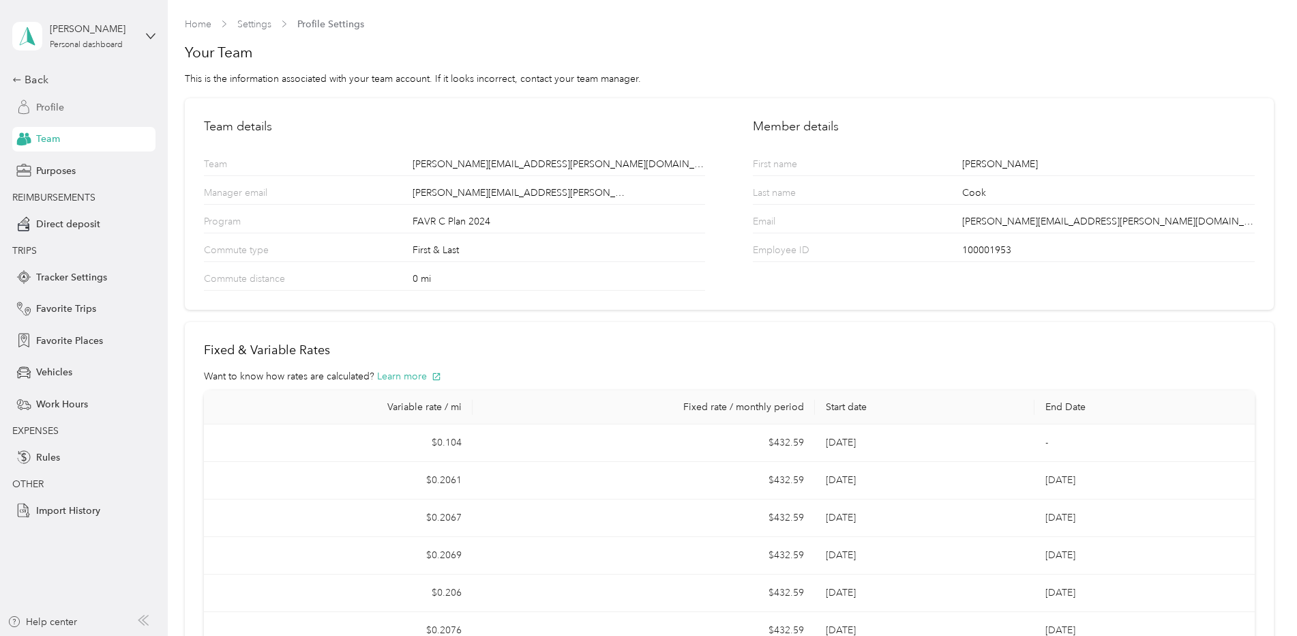
click at [59, 116] on div "Profile" at bounding box center [83, 107] width 143 height 25
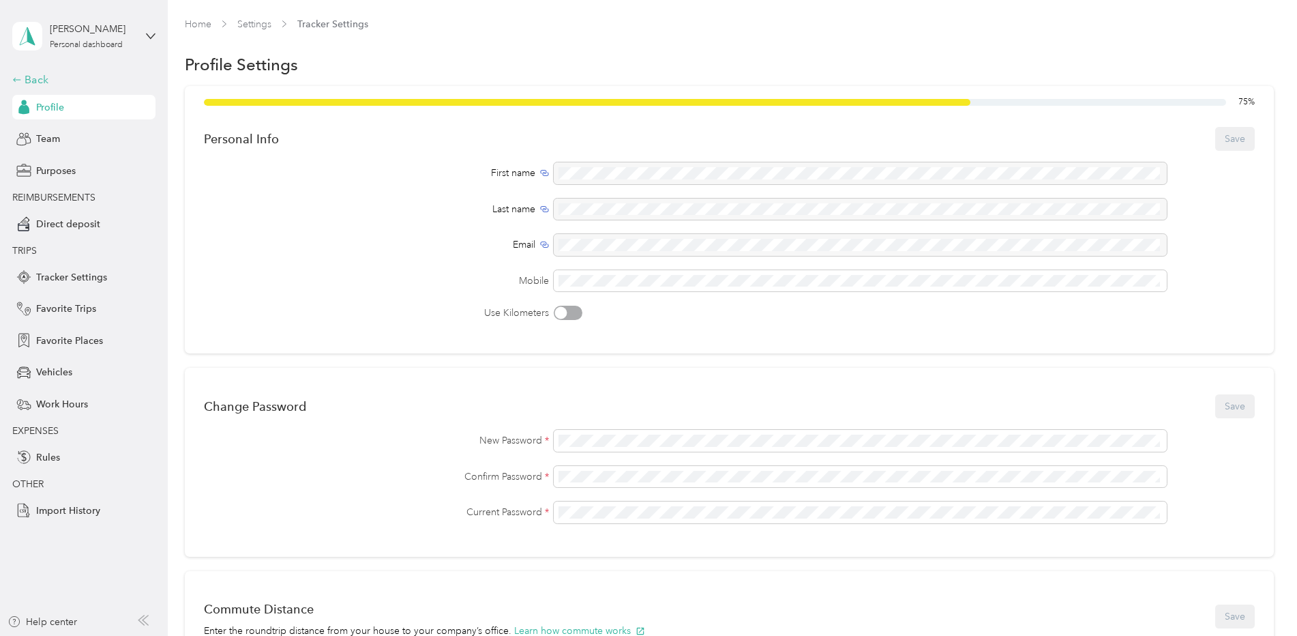
click at [34, 76] on div "Back" at bounding box center [80, 80] width 136 height 16
